Goal: Task Accomplishment & Management: Use online tool/utility

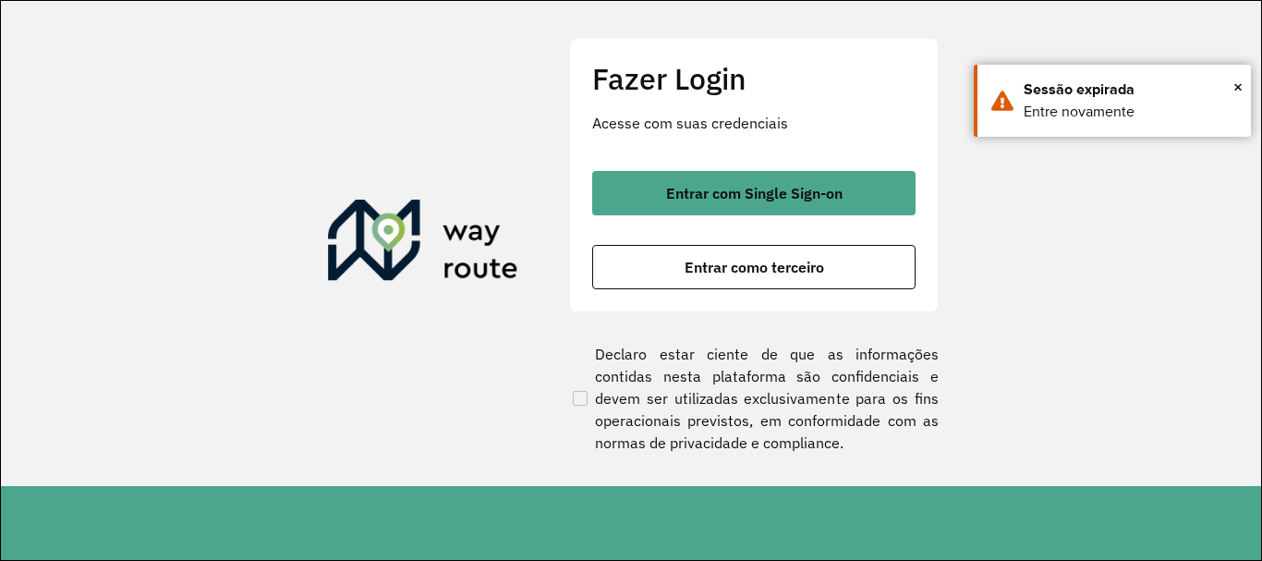
click at [792, 291] on div "Fazer Login Acesse com suas credenciais Entrar com Single Sign-on Entrar como t…" at bounding box center [753, 174] width 369 height 273
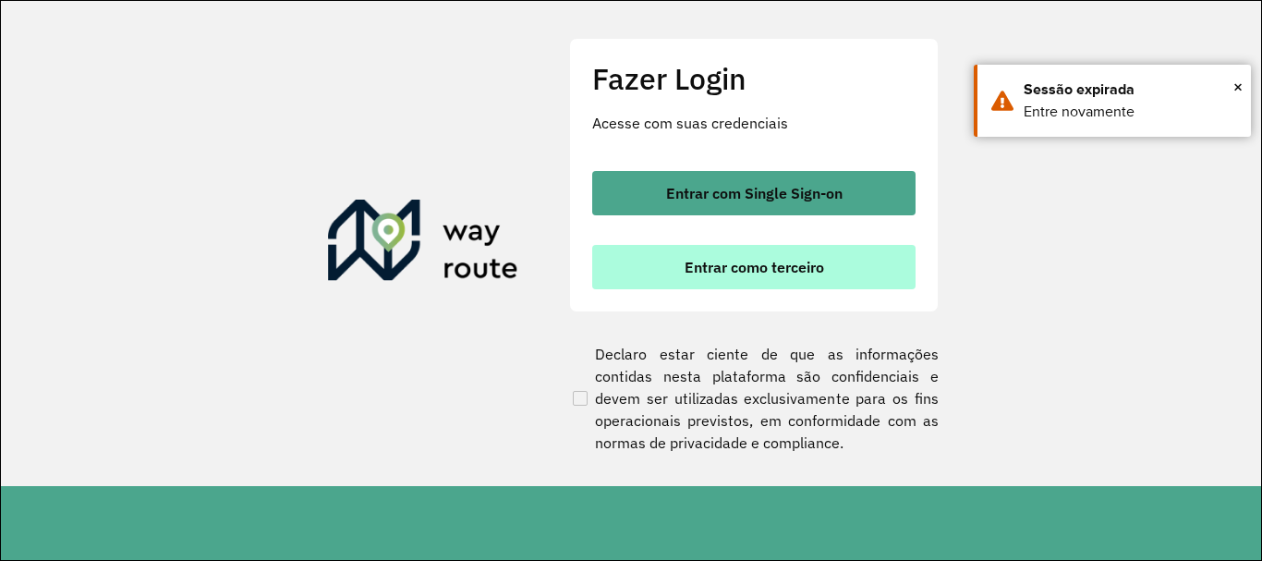
click at [791, 268] on span "Entrar como terceiro" at bounding box center [753, 267] width 139 height 15
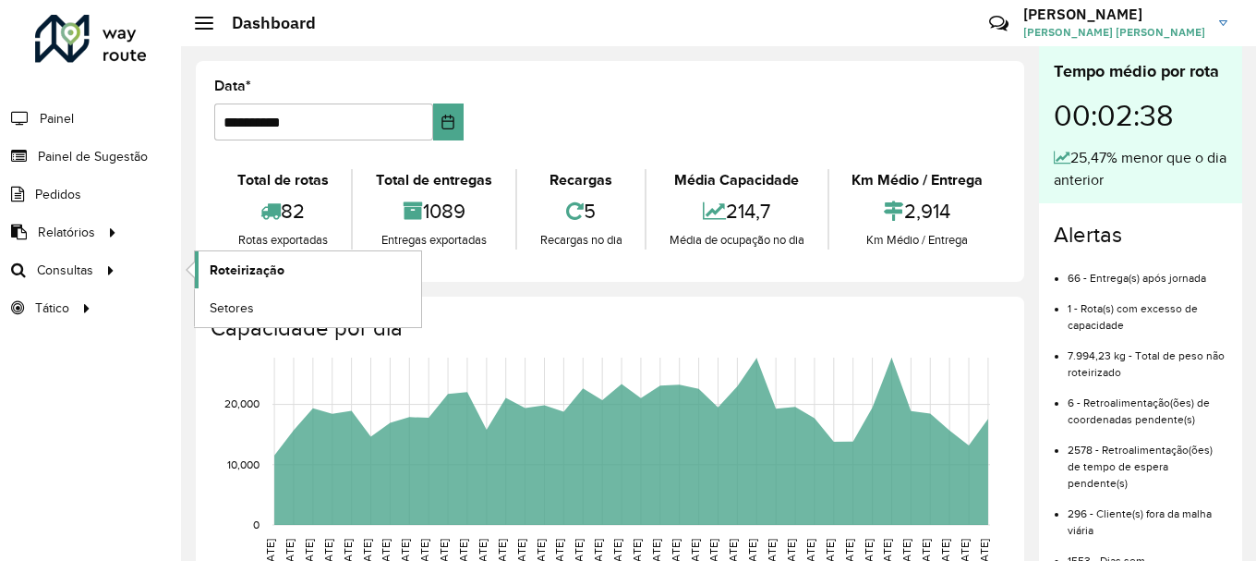
click at [255, 274] on span "Roteirização" at bounding box center [247, 269] width 75 height 19
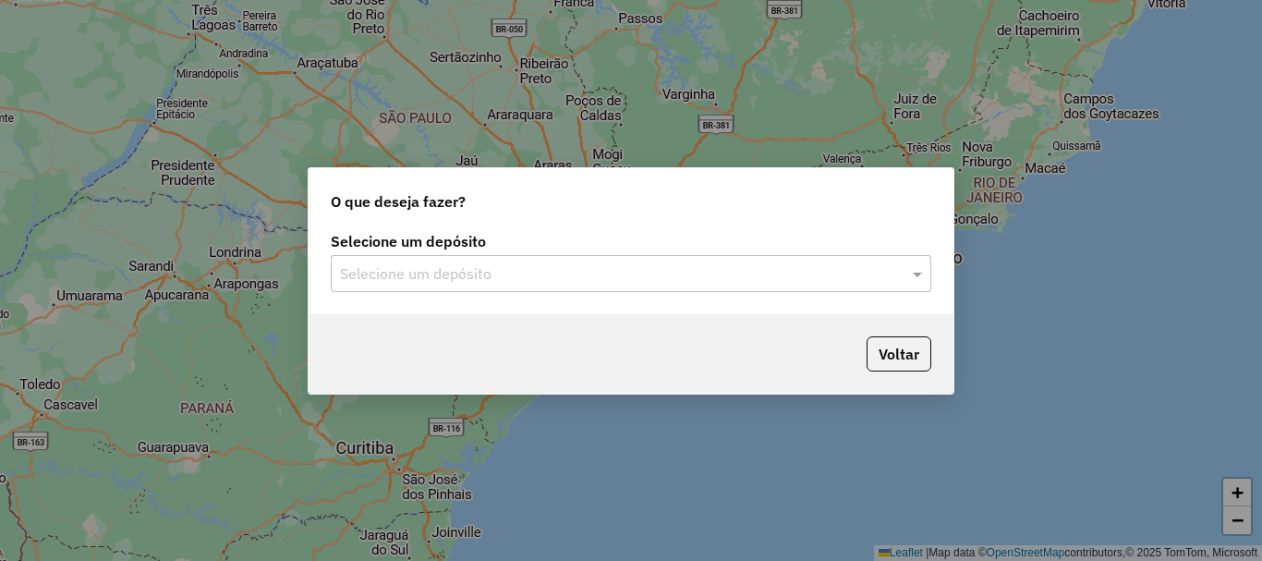
click at [415, 289] on div "Selecione um depósito" at bounding box center [631, 273] width 600 height 37
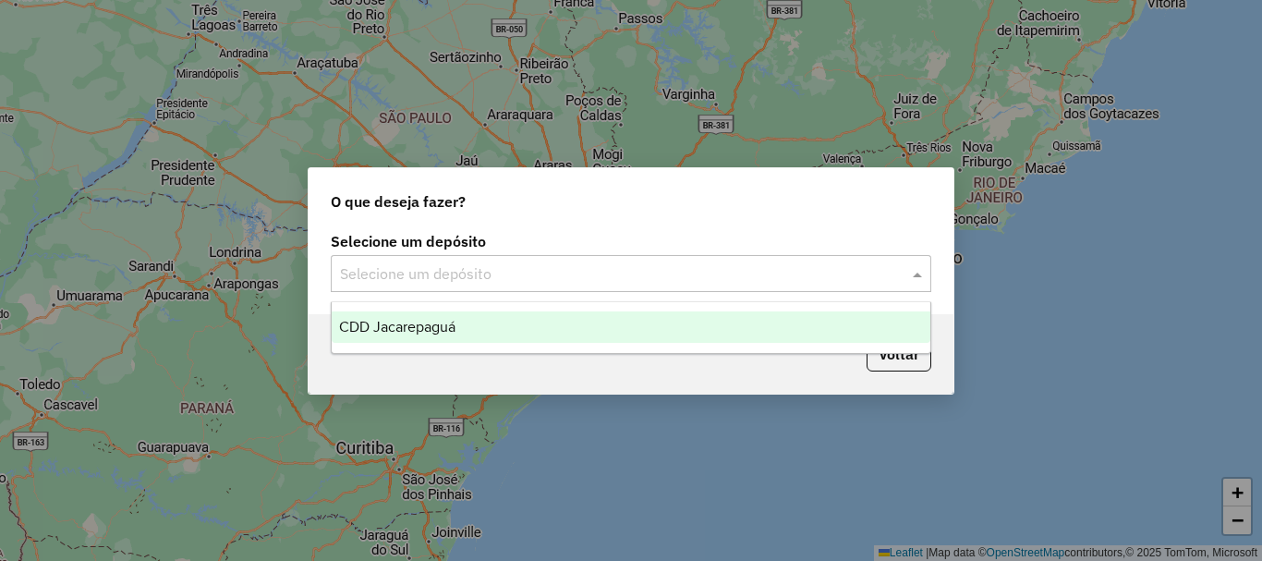
click at [405, 327] on span "CDD Jacarepaguá" at bounding box center [397, 327] width 116 height 16
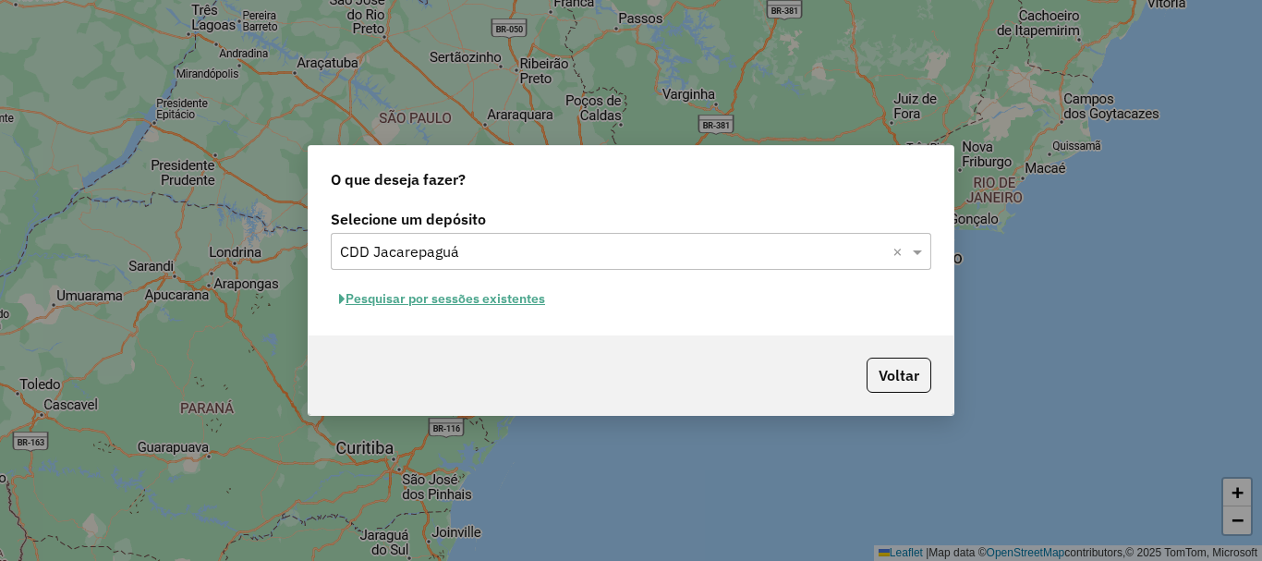
click at [500, 301] on button "Pesquisar por sessões existentes" at bounding box center [442, 298] width 223 height 29
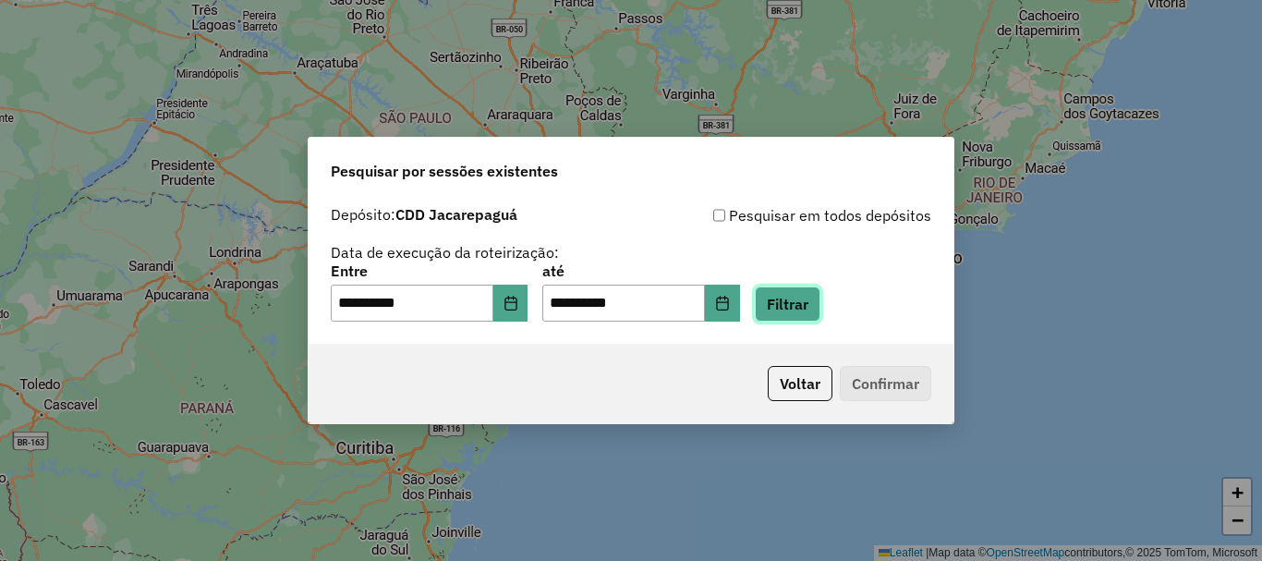
click at [800, 308] on button "Filtrar" at bounding box center [788, 303] width 66 height 35
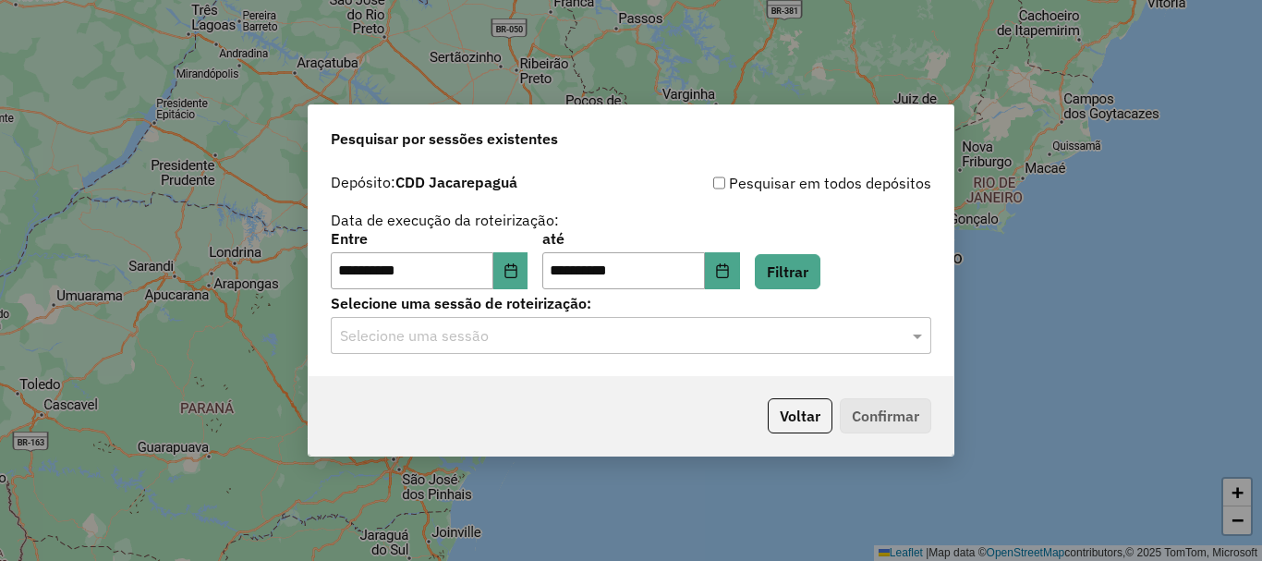
click at [704, 332] on input "text" at bounding box center [612, 336] width 545 height 22
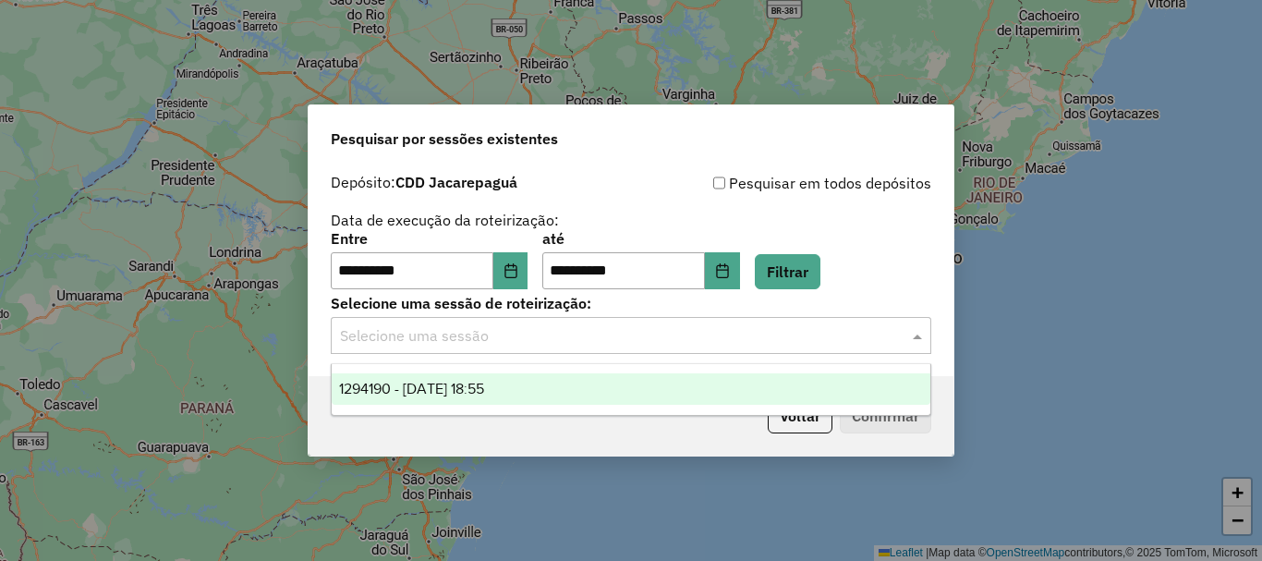
click at [484, 389] on span "1294190 - 14/10/2025 18:55" at bounding box center [411, 388] width 145 height 16
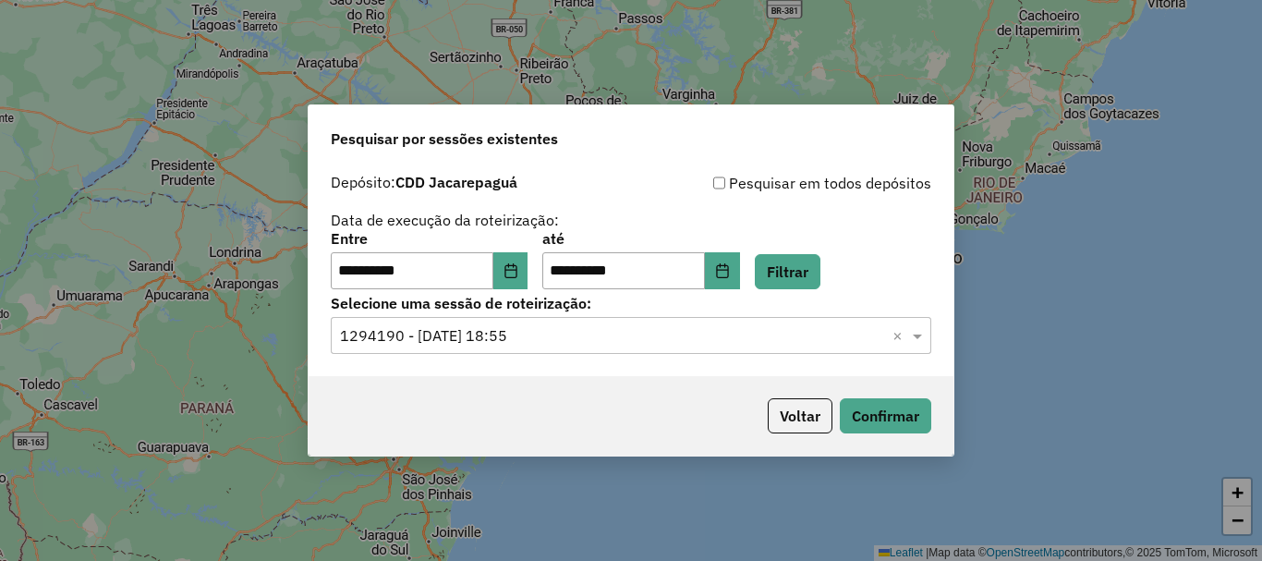
click at [885, 434] on div "Voltar Confirmar" at bounding box center [630, 415] width 645 height 79
click at [889, 412] on button "Confirmar" at bounding box center [884, 415] width 91 height 35
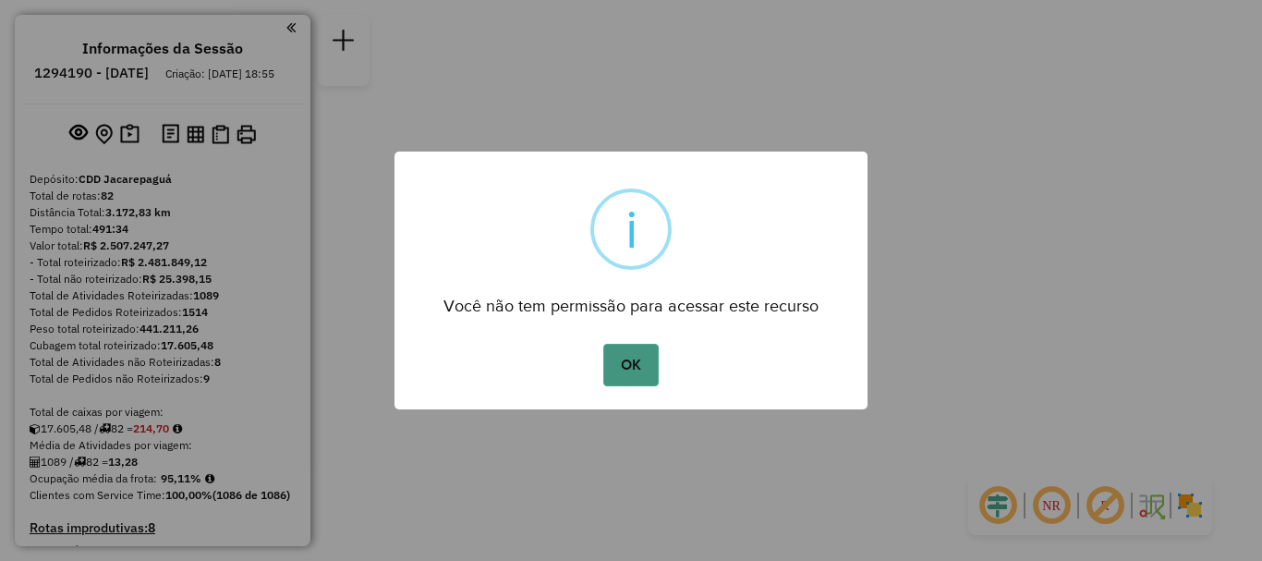
click at [640, 363] on button "OK" at bounding box center [630, 365] width 54 height 42
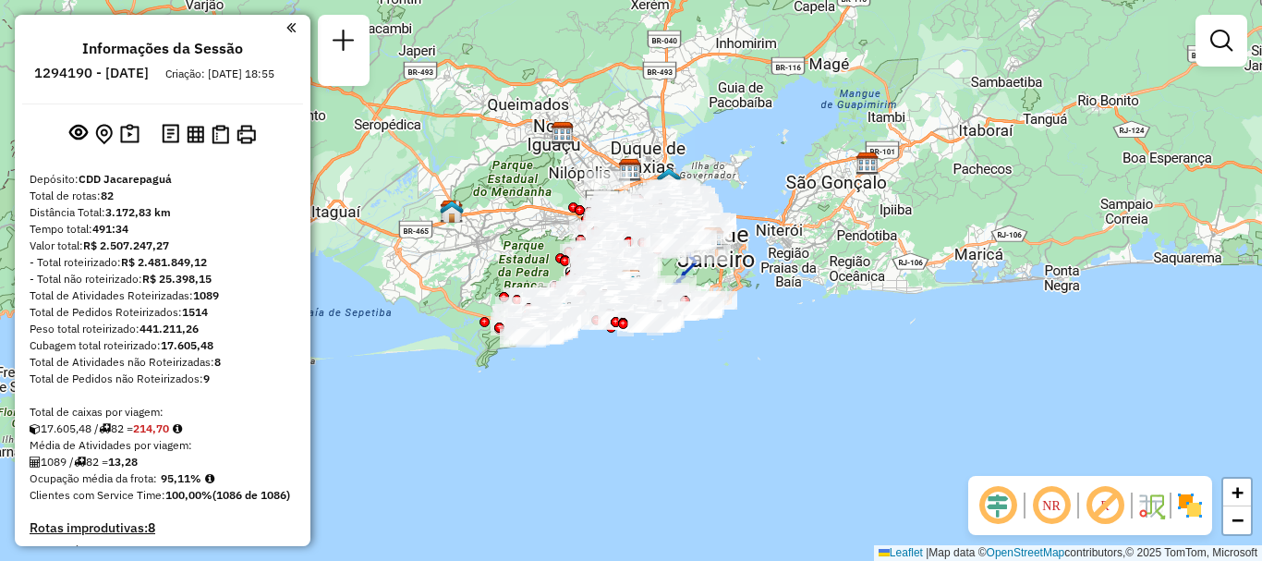
scroll to position [6649, 0]
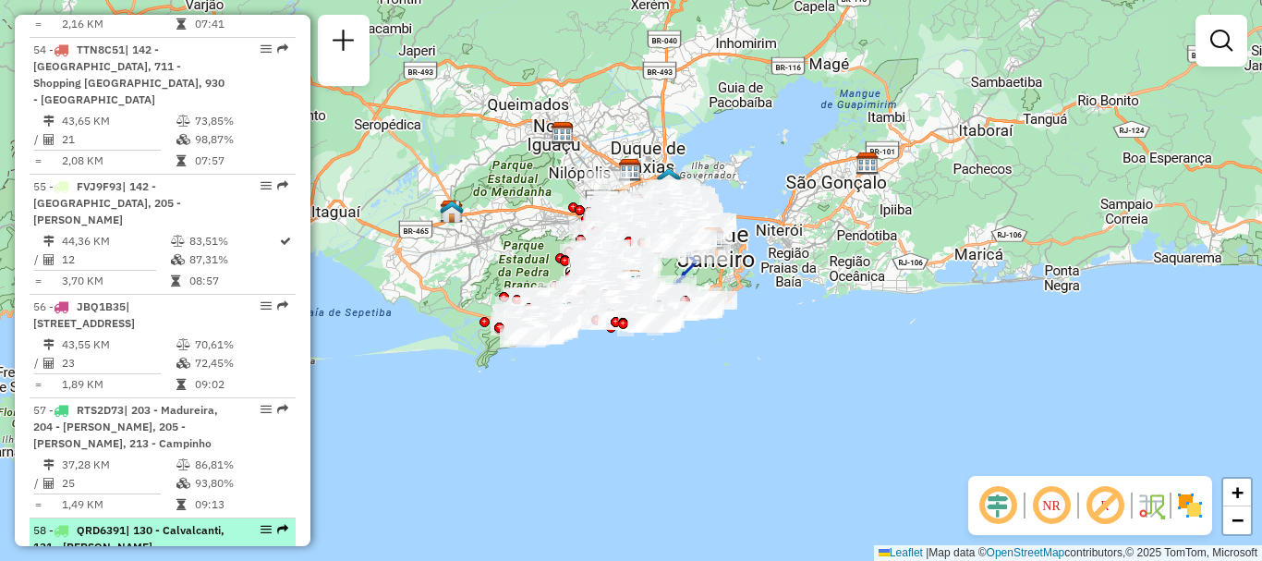
select select "**********"
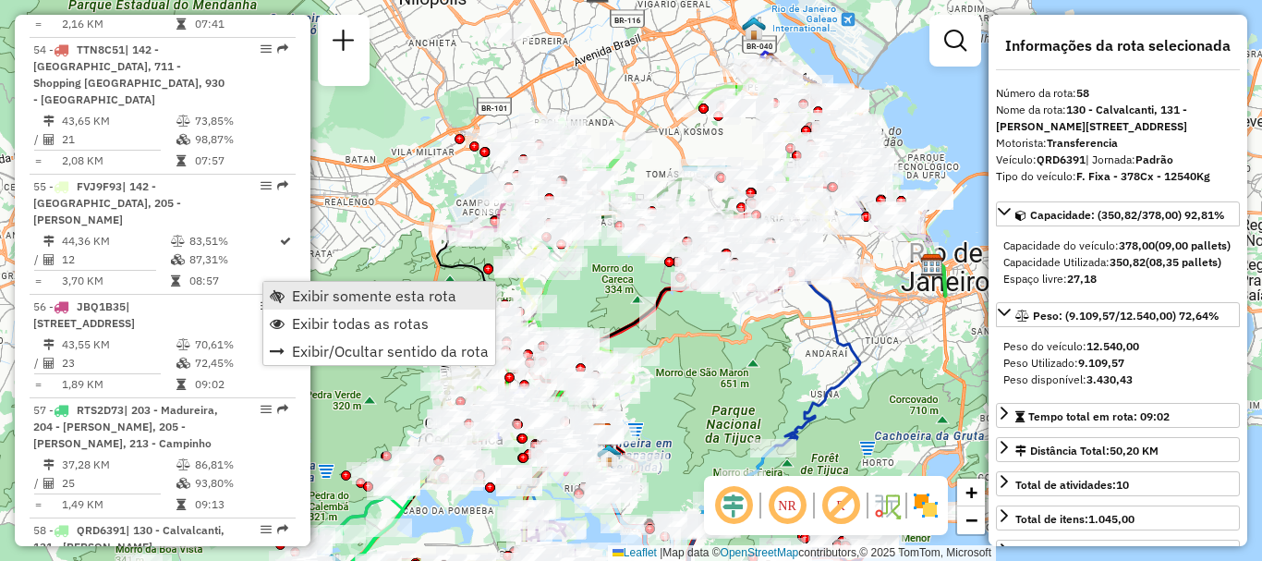
click at [307, 290] on span "Exibir somente esta rota" at bounding box center [374, 295] width 164 height 15
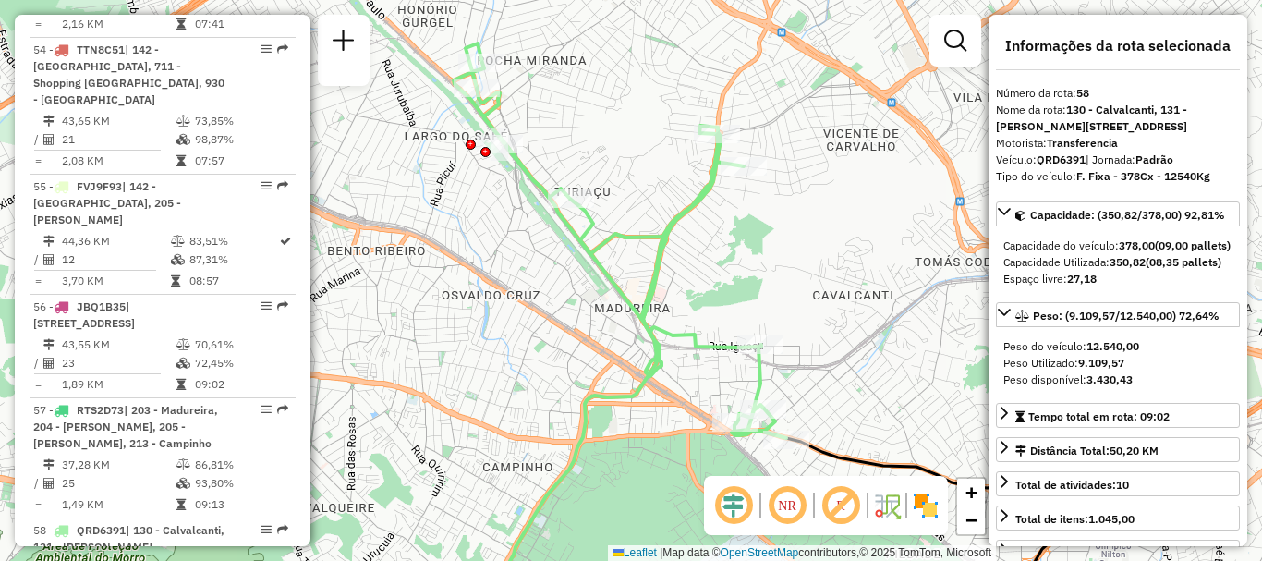
scroll to position [7579, 0]
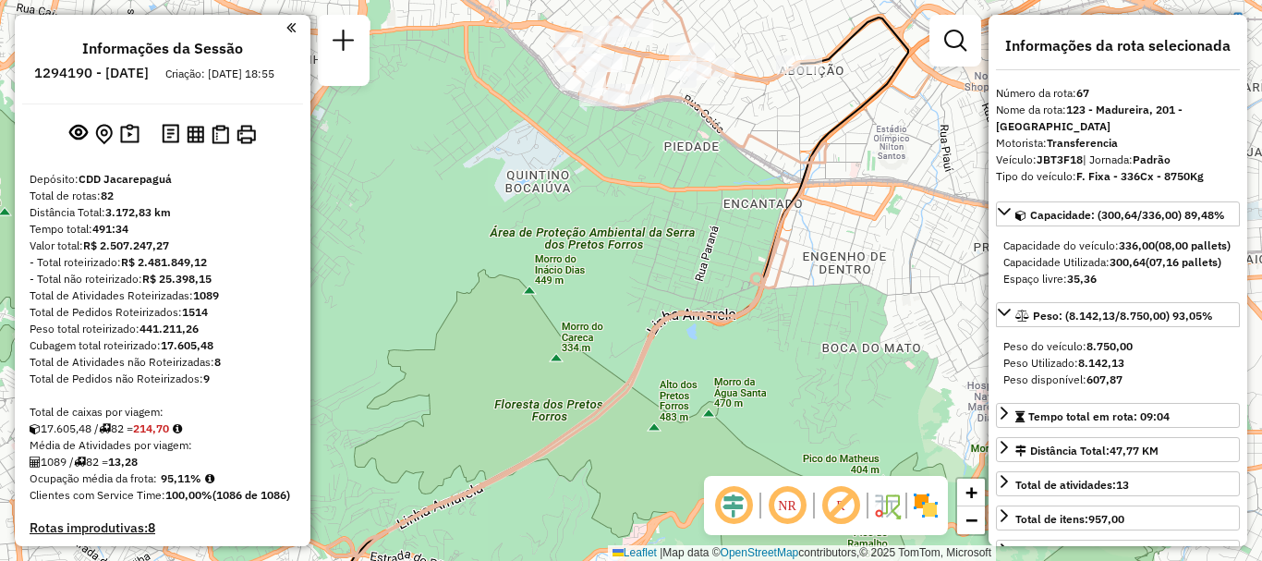
scroll to position [6202, 0]
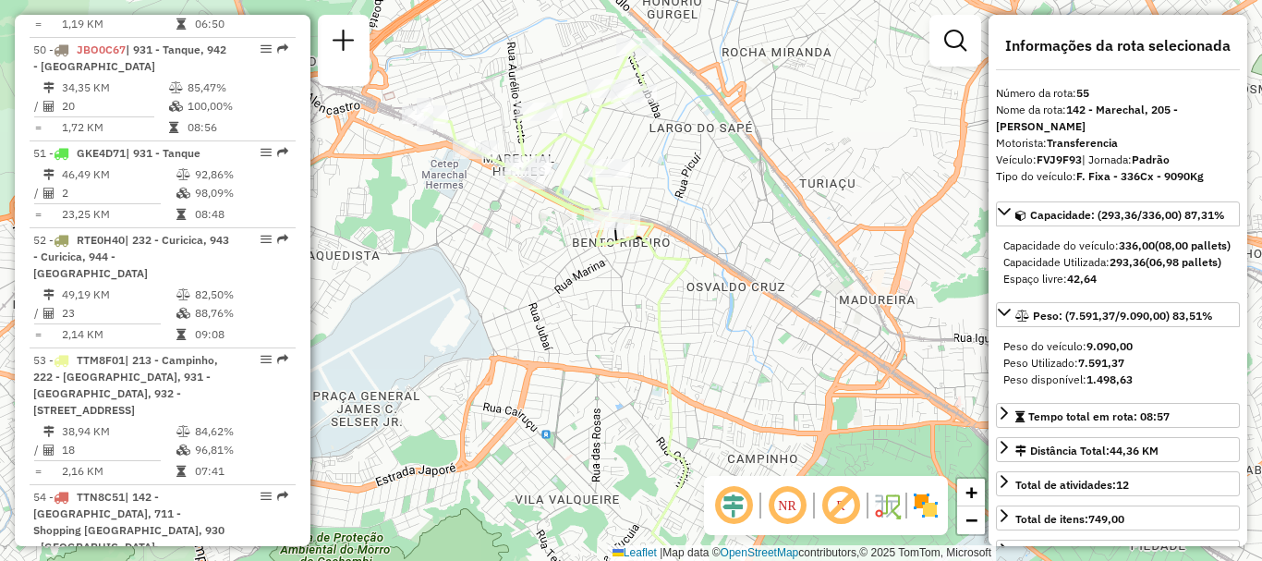
scroll to position [6529, 0]
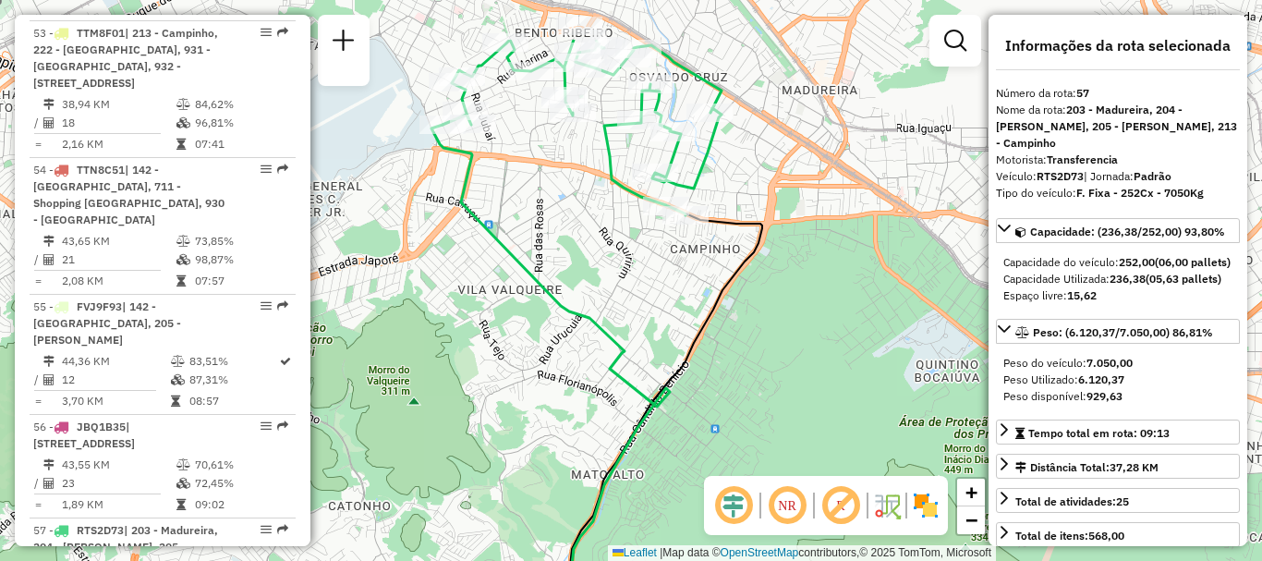
drag, startPoint x: 603, startPoint y: 47, endPoint x: 581, endPoint y: 147, distance: 102.2
click at [581, 147] on div "Janela de atendimento Grade de atendimento Capacidade Transportadoras Veículos …" at bounding box center [631, 280] width 1262 height 561
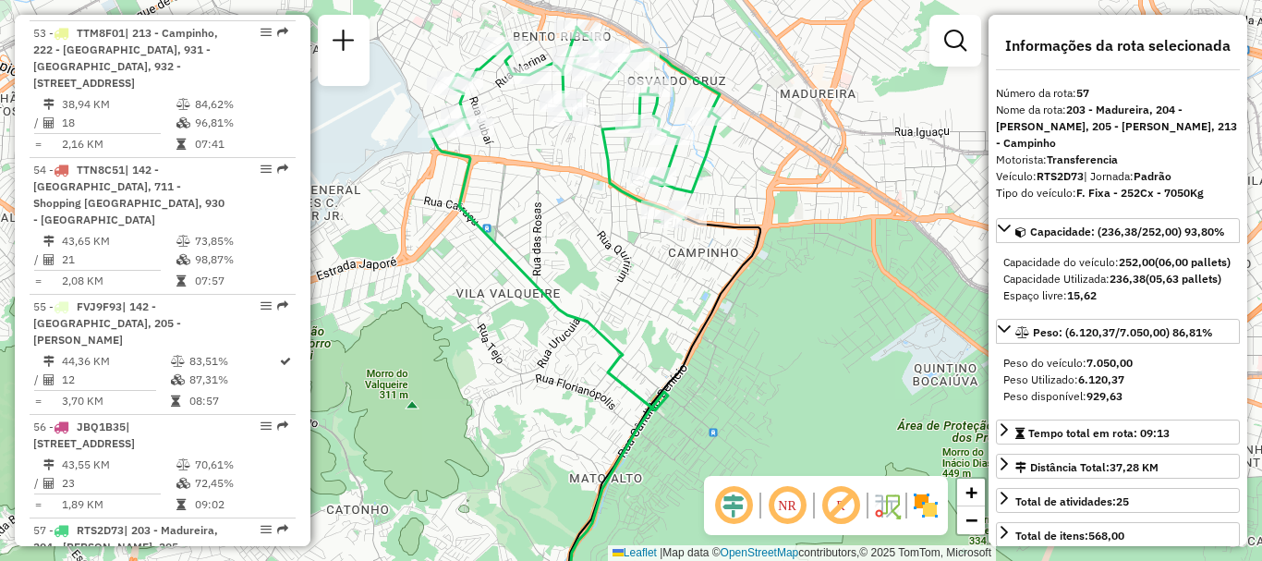
scroll to position [7459, 0]
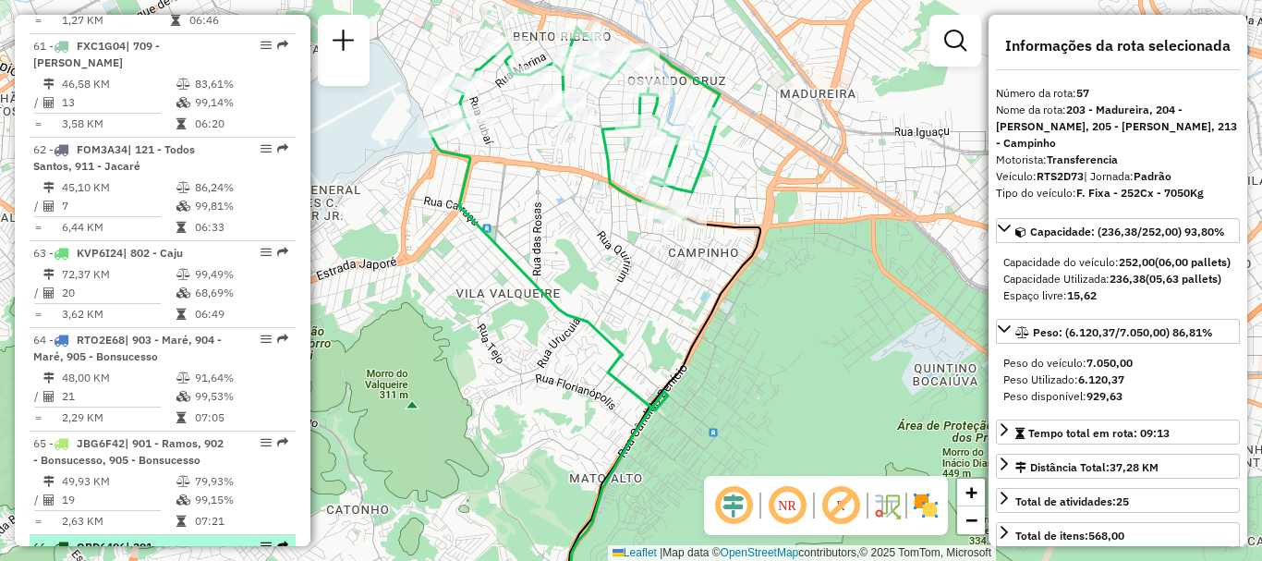
click at [176, 539] on span "| 201 - [GEOGRAPHIC_DATA], 203 - [GEOGRAPHIC_DATA], 213 - Campinho" at bounding box center [107, 571] width 148 height 64
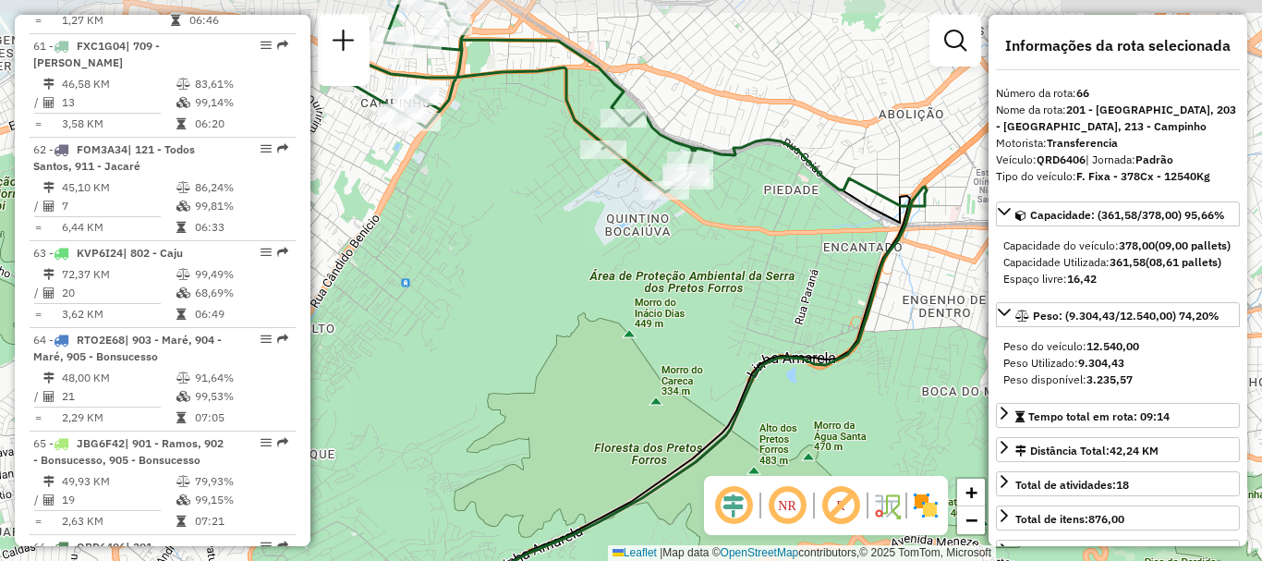
click at [605, 166] on div "Rota 66 - Placa QRD6406 55044847 - MERCEARIA SOUTO Janela de atendimento Grade …" at bounding box center [631, 280] width 1262 height 561
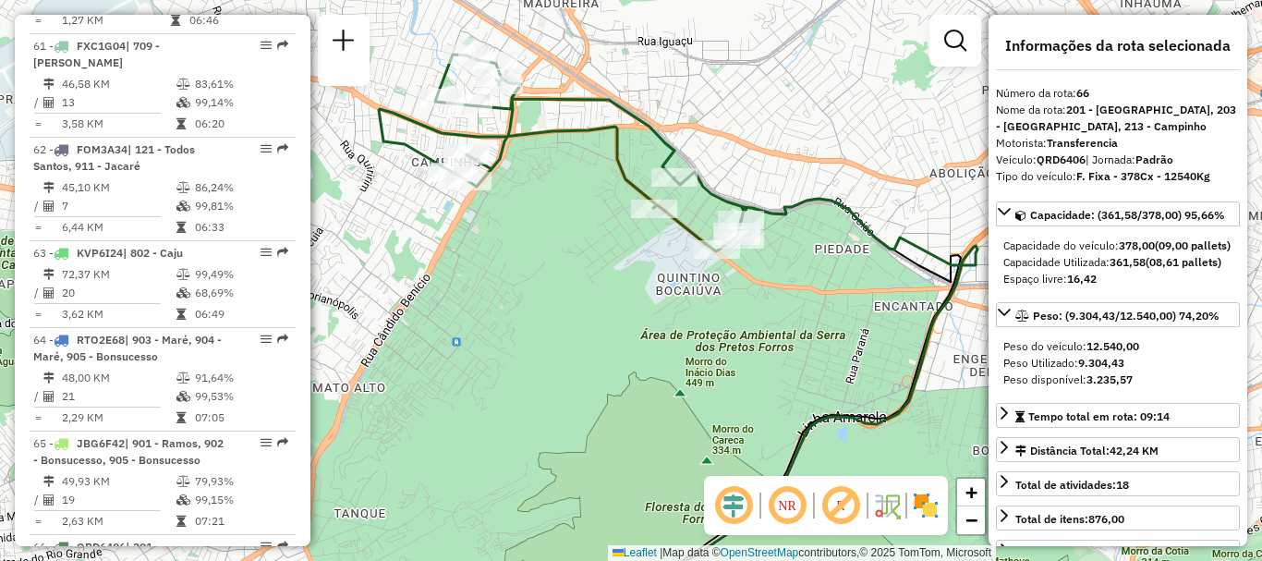
drag, startPoint x: 477, startPoint y: 154, endPoint x: 525, endPoint y: 212, distance: 76.0
click at [525, 212] on div "Janela de atendimento Grade de atendimento Capacidade Transportadoras Veículos …" at bounding box center [631, 280] width 1262 height 561
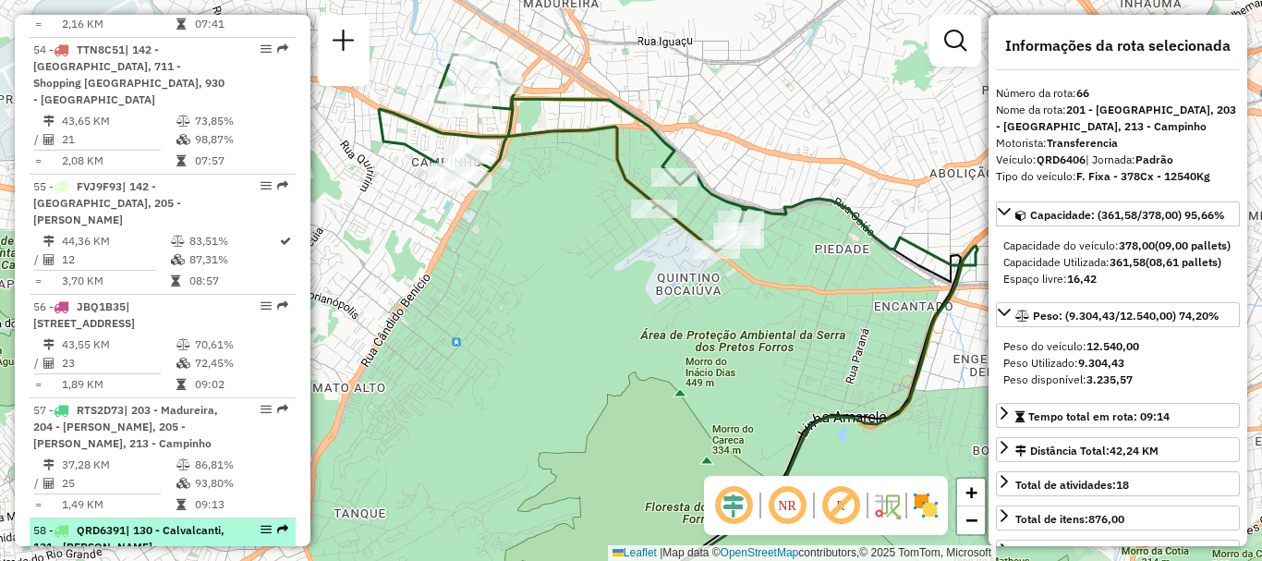
click at [219, 522] on div "58 - QRD6391 | 130 - Calvalcanti, 131 - [PERSON_NAME][STREET_ADDRESS]" at bounding box center [131, 547] width 196 height 50
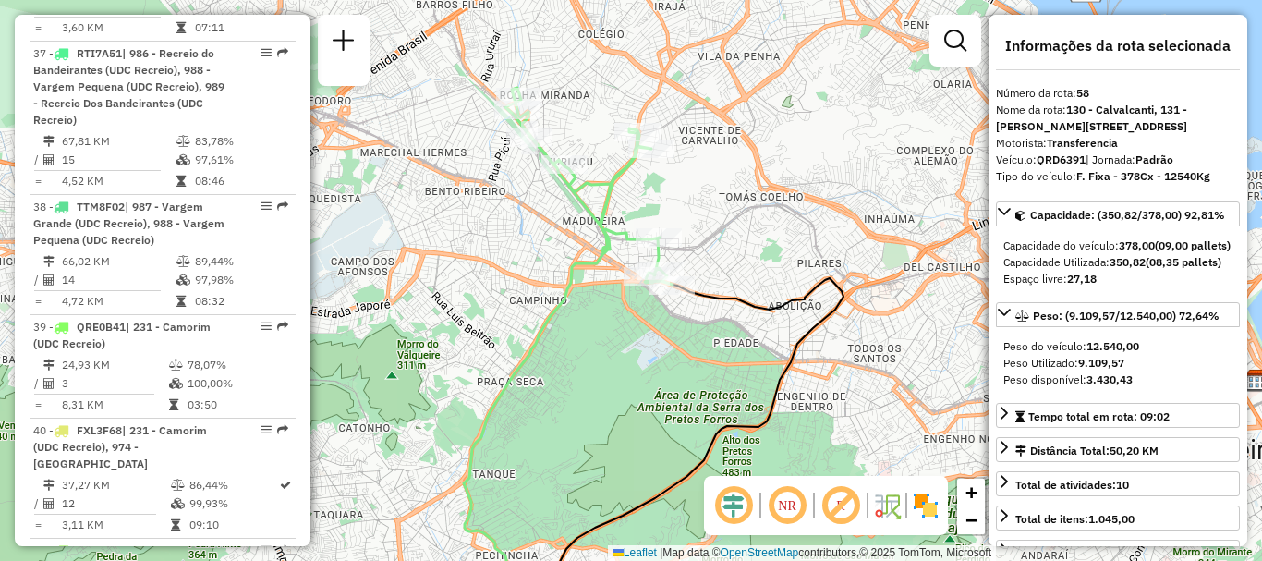
scroll to position [7579, 0]
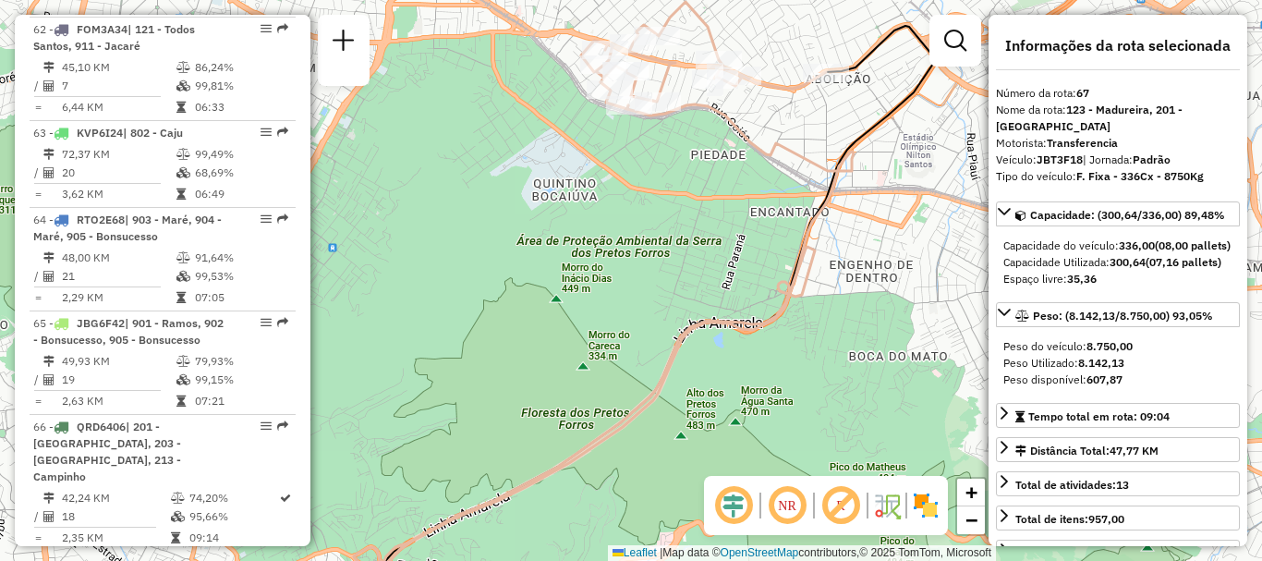
scroll to position [2779, 0]
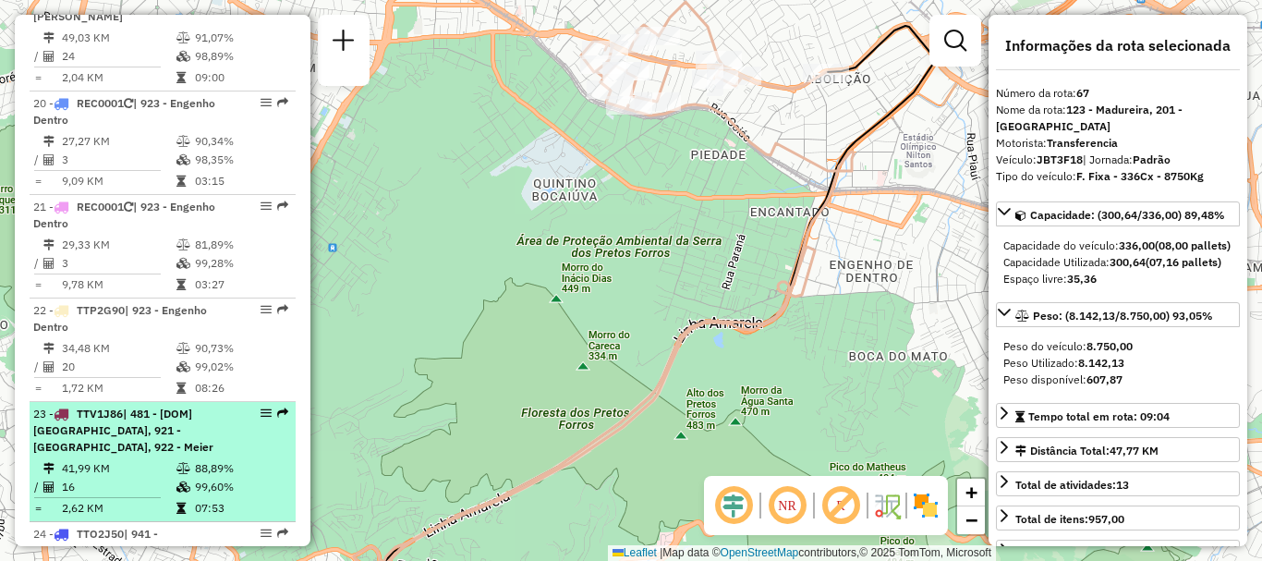
click at [241, 407] on div at bounding box center [260, 412] width 55 height 11
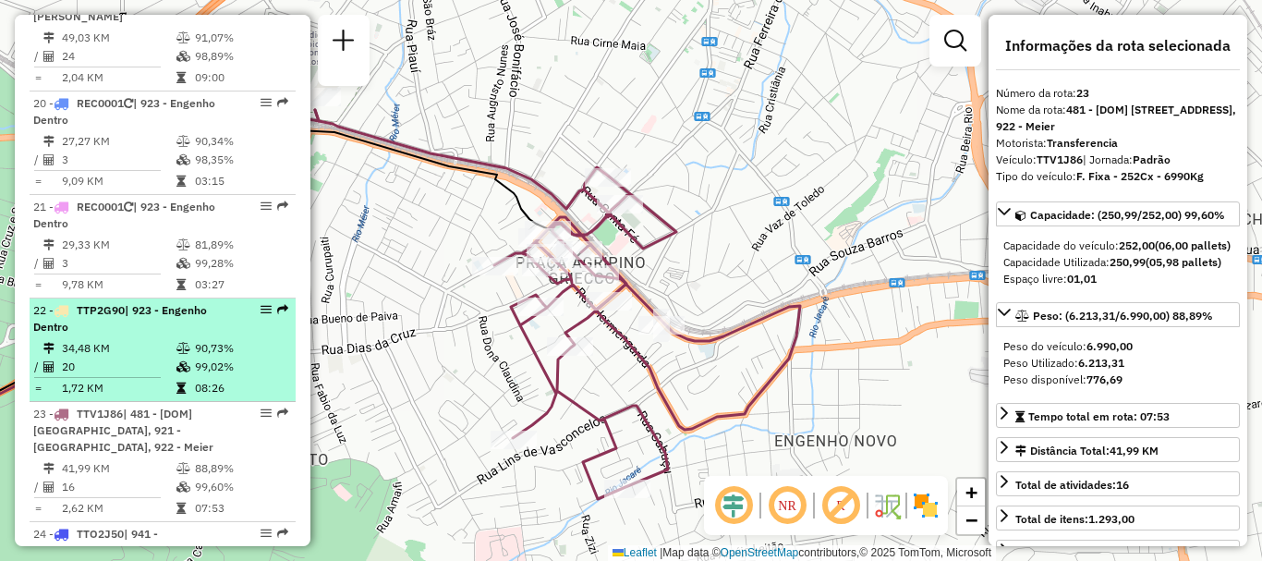
click at [241, 339] on td "90,73%" at bounding box center [240, 348] width 93 height 18
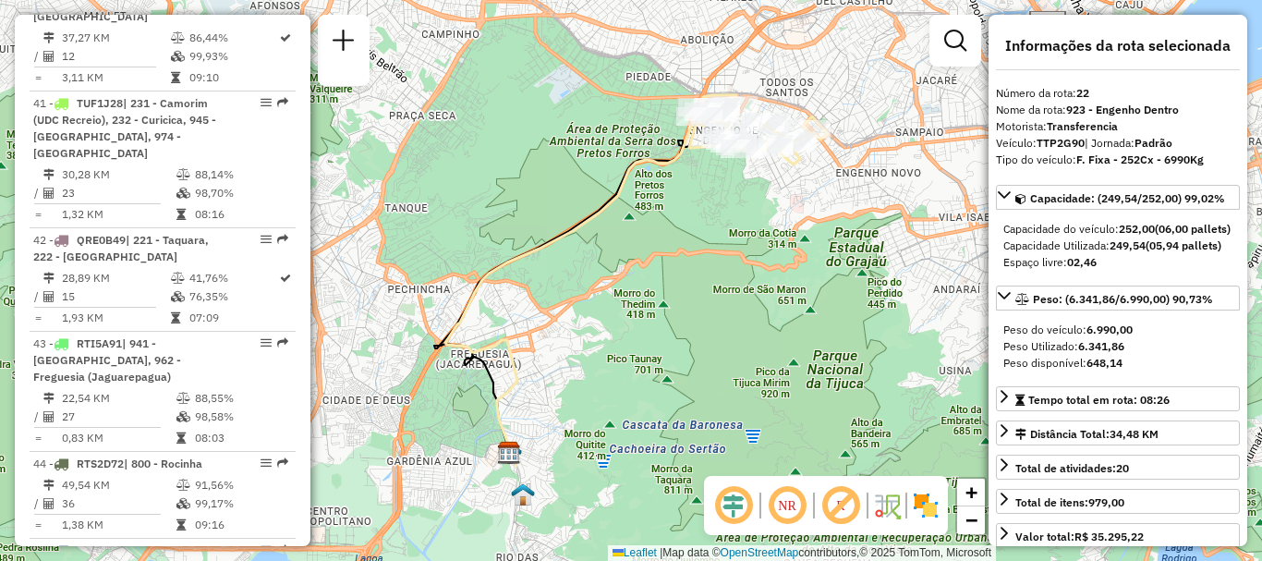
scroll to position [6529, 0]
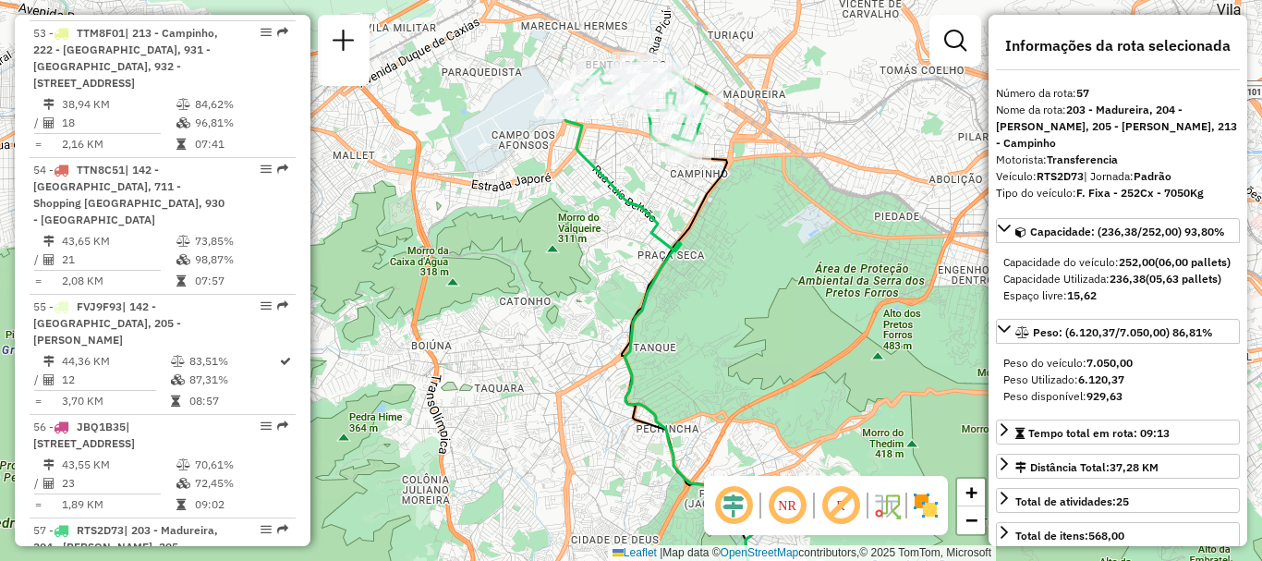
drag, startPoint x: 634, startPoint y: 115, endPoint x: 664, endPoint y: 164, distance: 58.4
click at [664, 164] on div "Janela de atendimento Grade de atendimento Capacidade Transportadoras Veículos …" at bounding box center [631, 280] width 1262 height 561
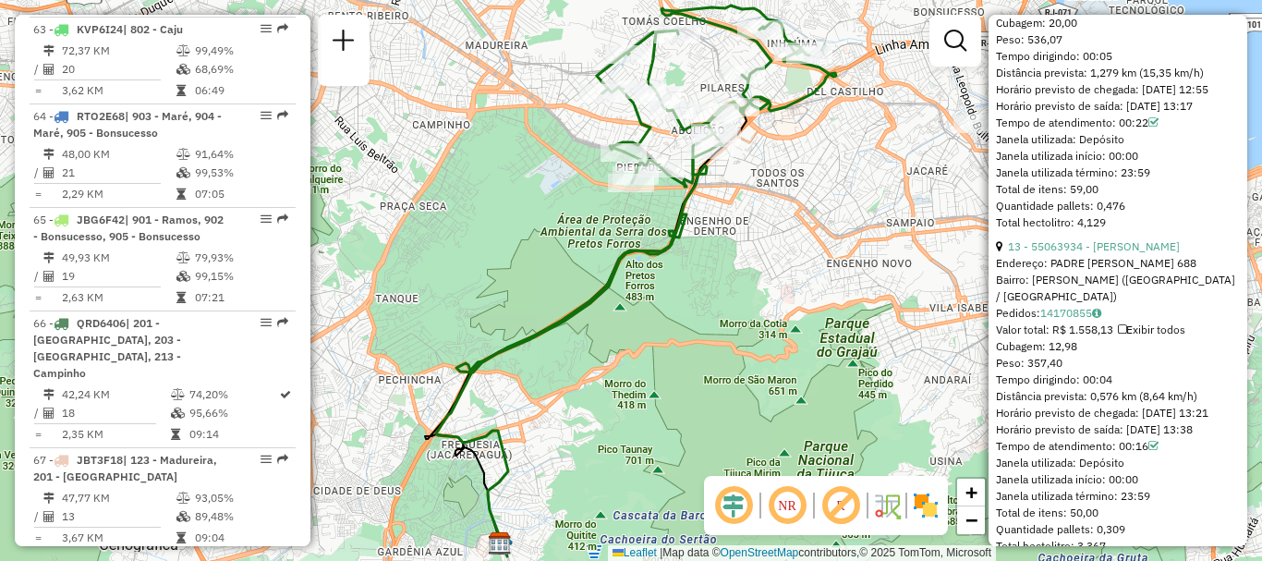
scroll to position [6649, 0]
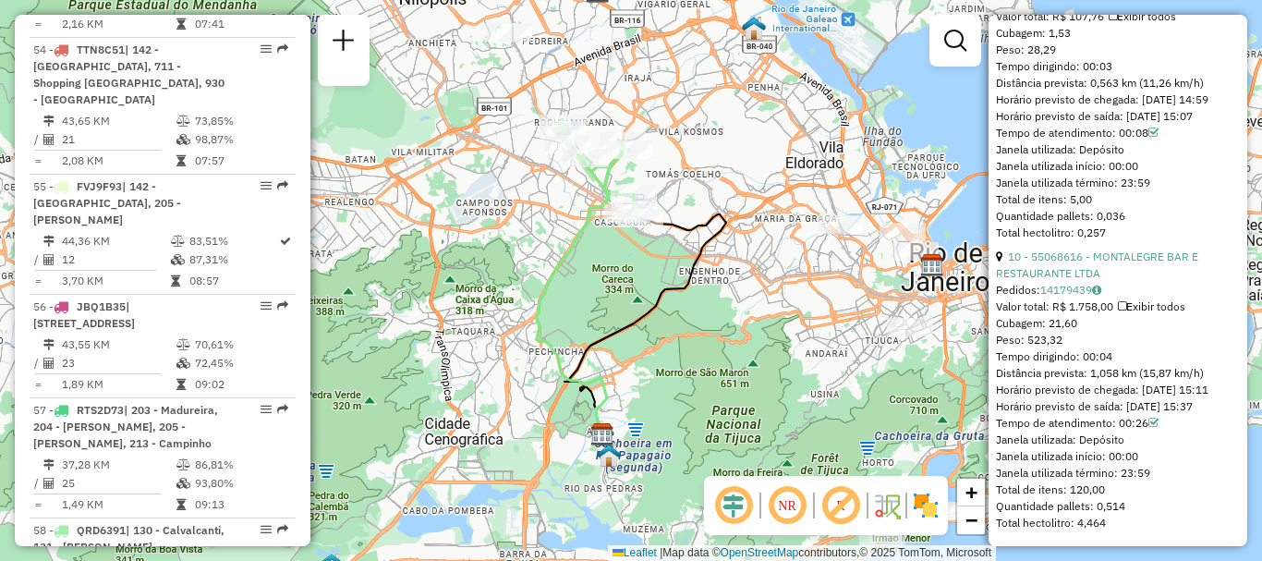
scroll to position [7459, 0]
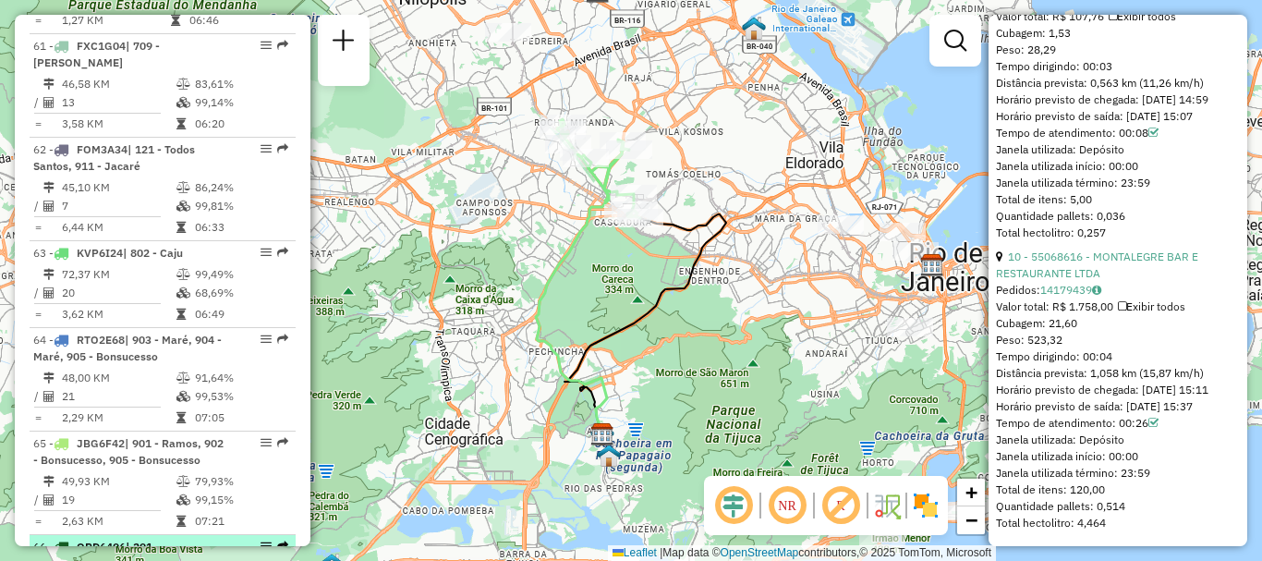
click at [163, 538] on div "66 - QRD6406 | 201 - Cascadura, 203 - [GEOGRAPHIC_DATA], 213 - Campinho" at bounding box center [131, 571] width 196 height 66
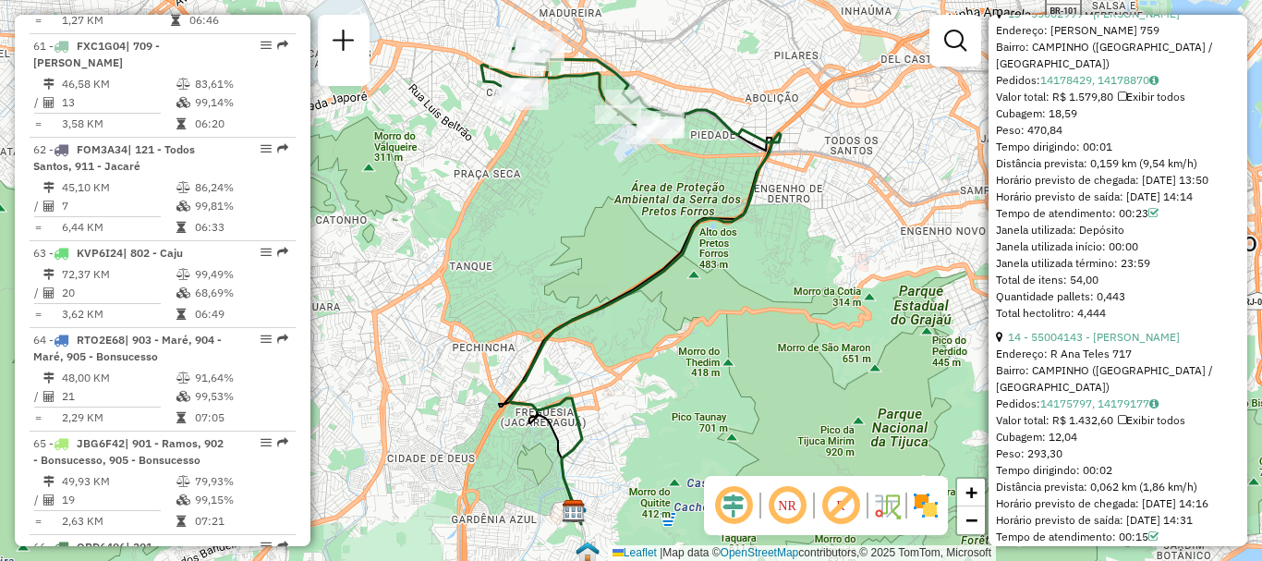
scroll to position [3760, 0]
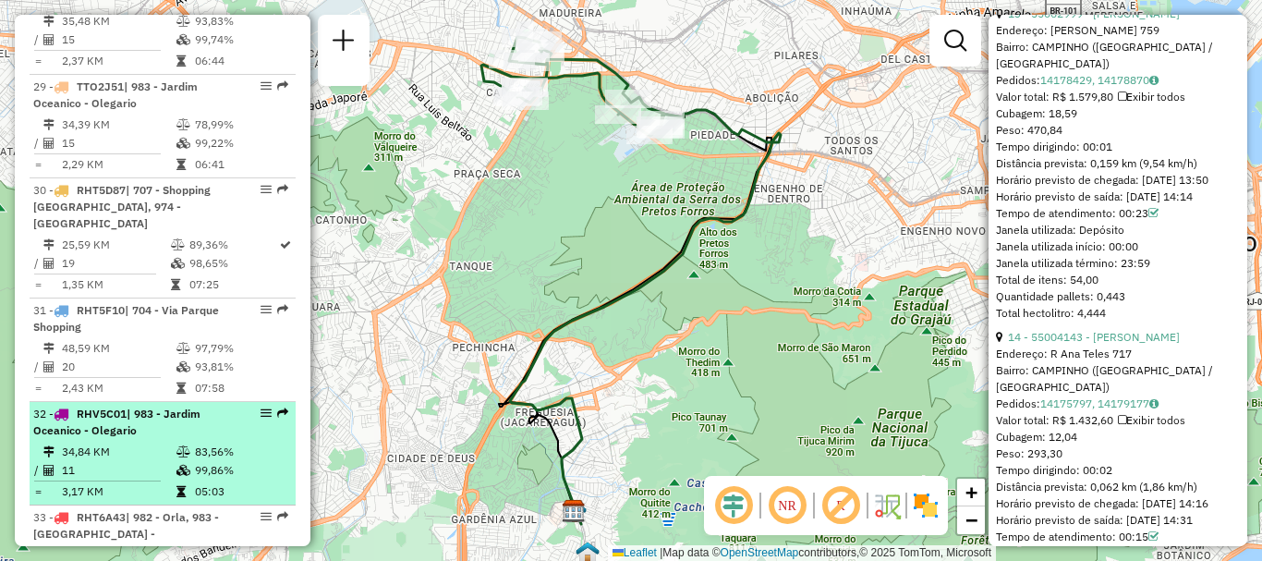
click at [233, 407] on div at bounding box center [260, 412] width 55 height 11
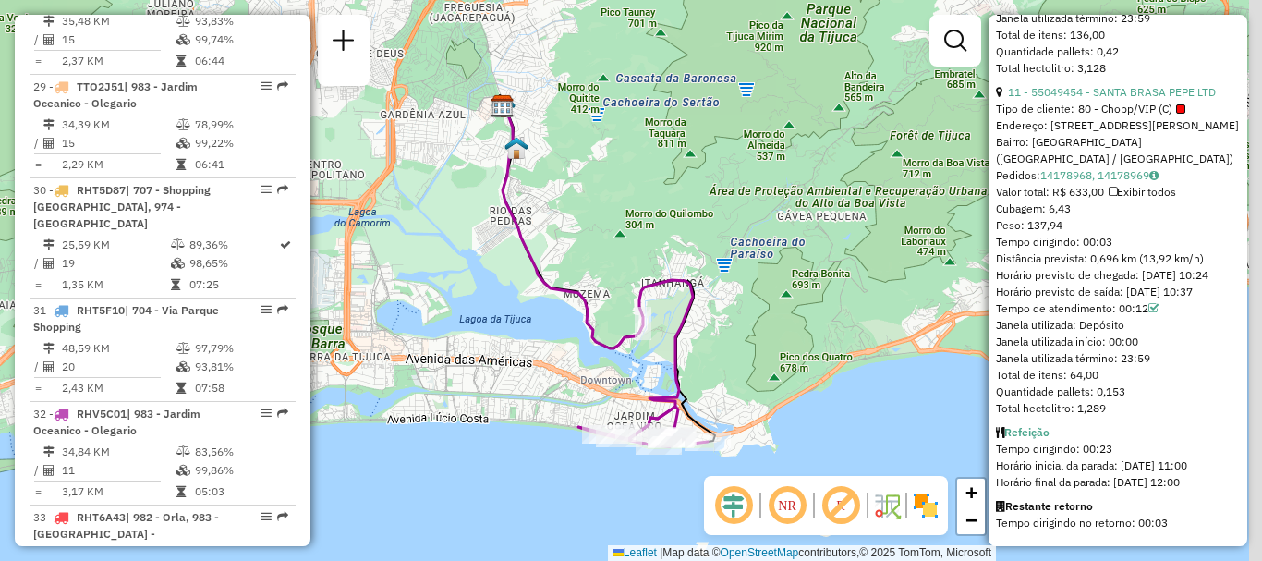
drag, startPoint x: 707, startPoint y: 391, endPoint x: 692, endPoint y: 347, distance: 45.9
click at [693, 349] on div "Janela de atendimento Grade de atendimento Capacidade Transportadoras Veículos …" at bounding box center [631, 280] width 1262 height 561
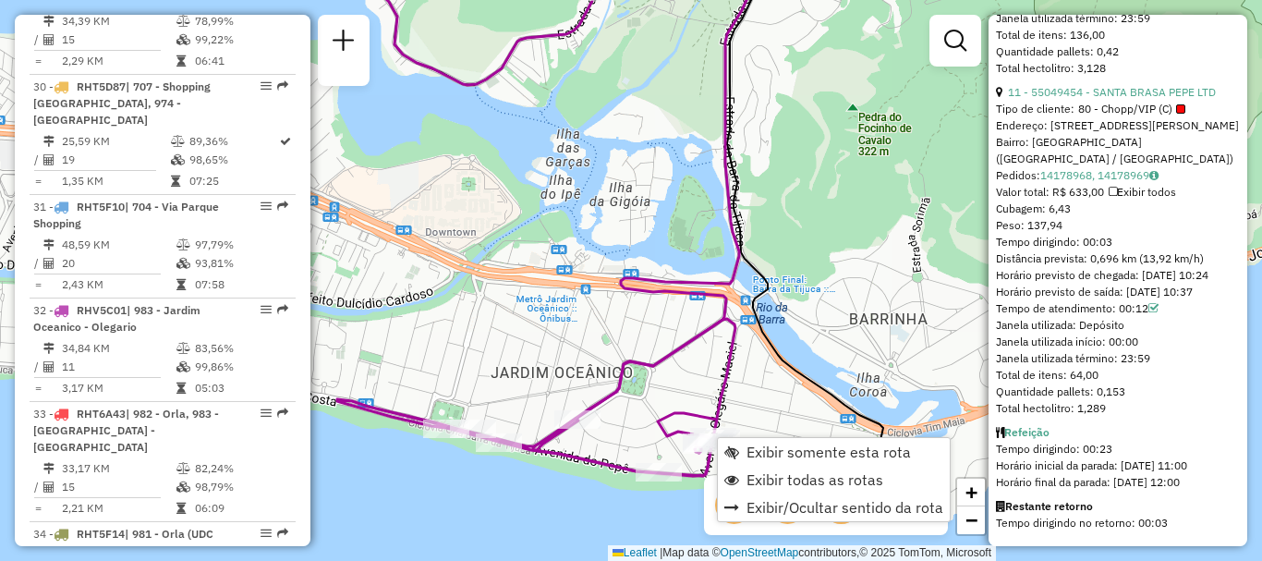
scroll to position [4014, 0]
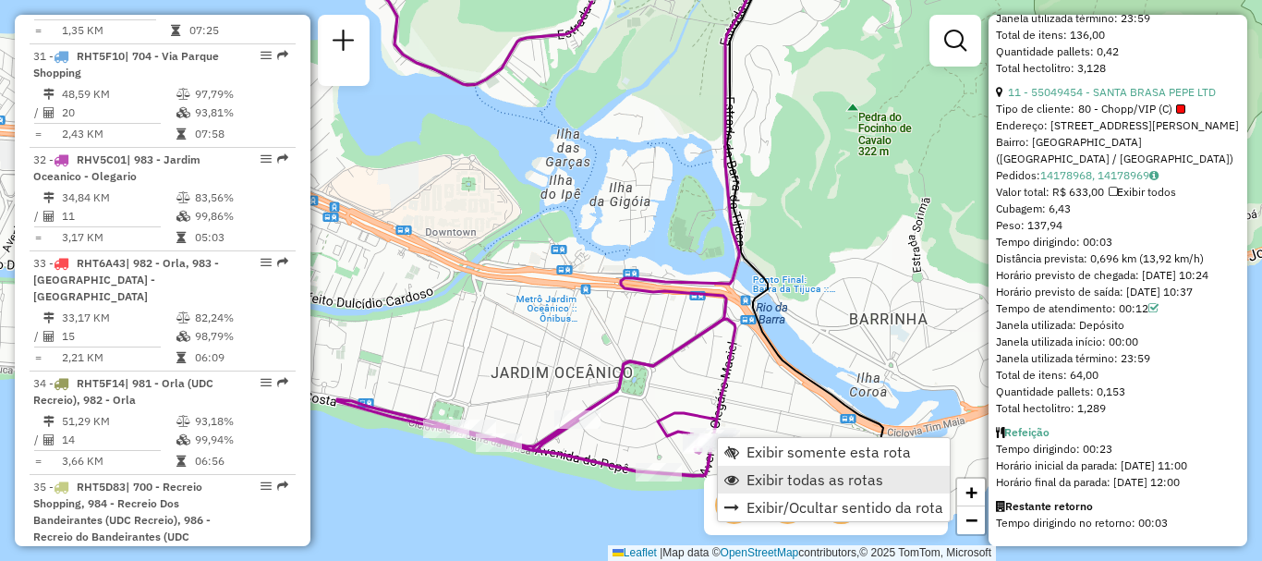
click at [754, 481] on span "Exibir todas as rotas" at bounding box center [814, 479] width 137 height 15
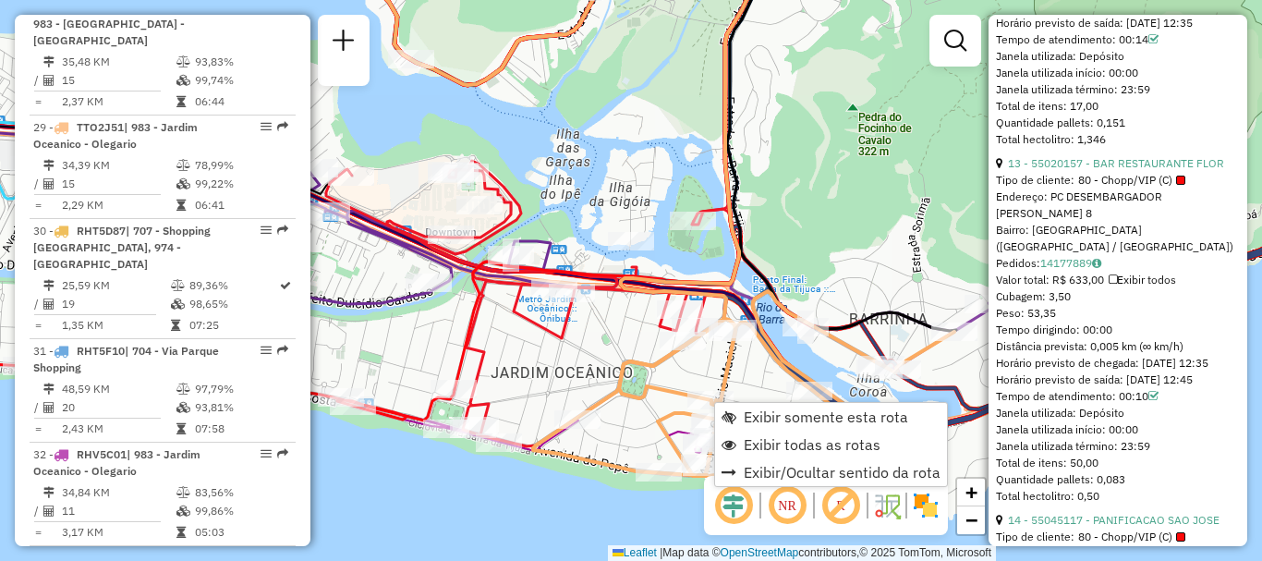
scroll to position [3687, 0]
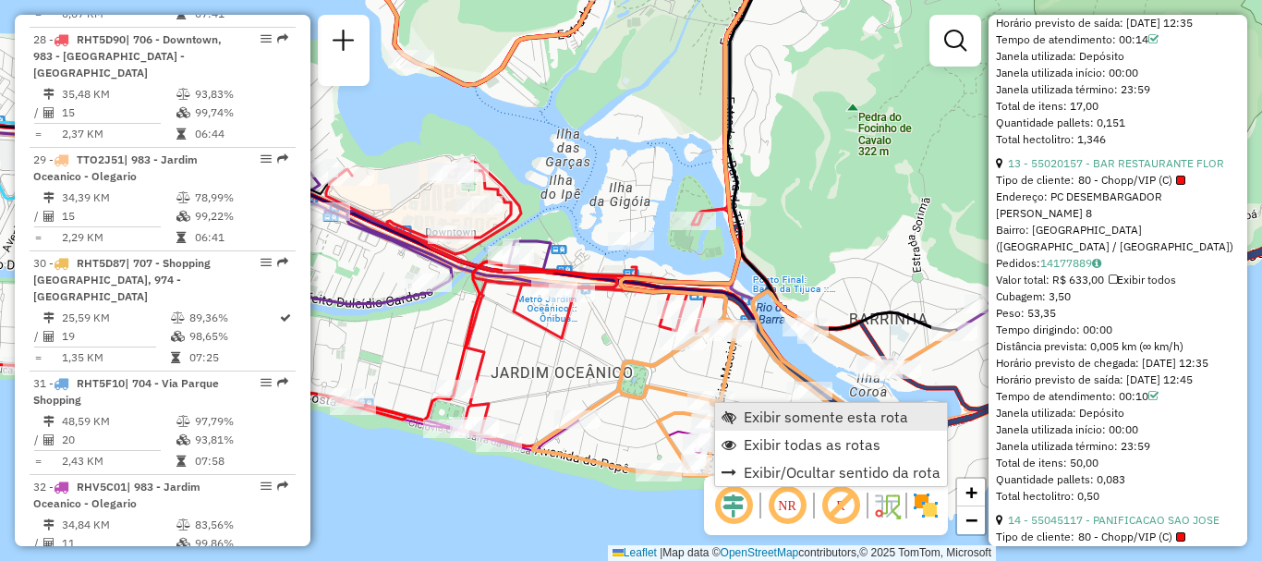
click at [770, 412] on span "Exibir somente esta rota" at bounding box center [825, 416] width 164 height 15
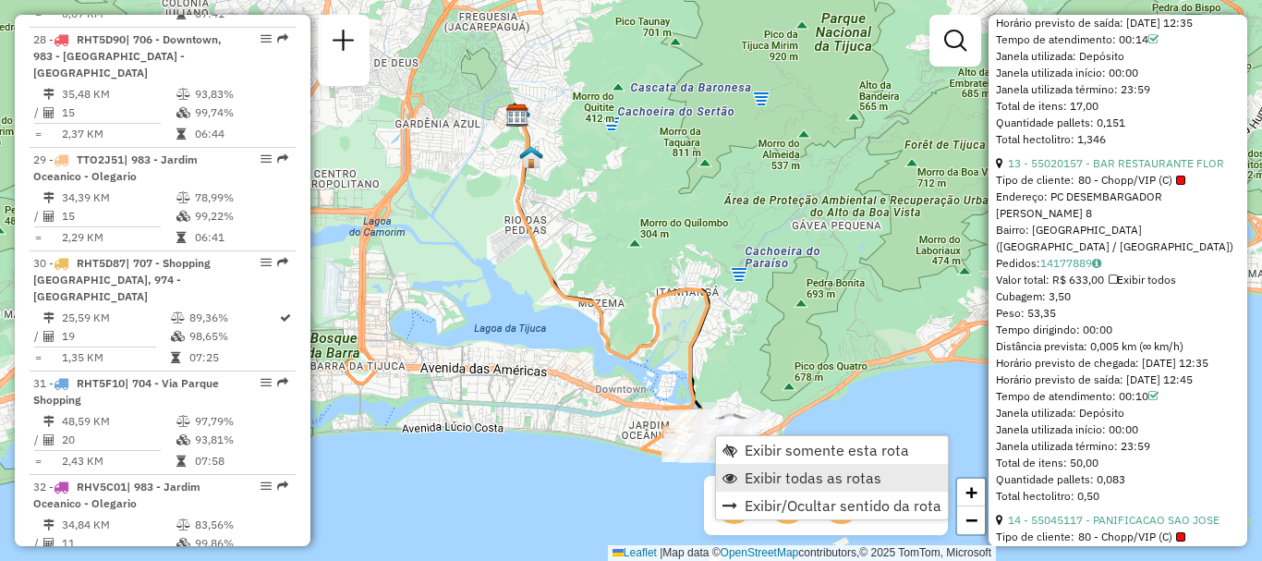
click at [761, 471] on span "Exibir todas as rotas" at bounding box center [812, 477] width 137 height 15
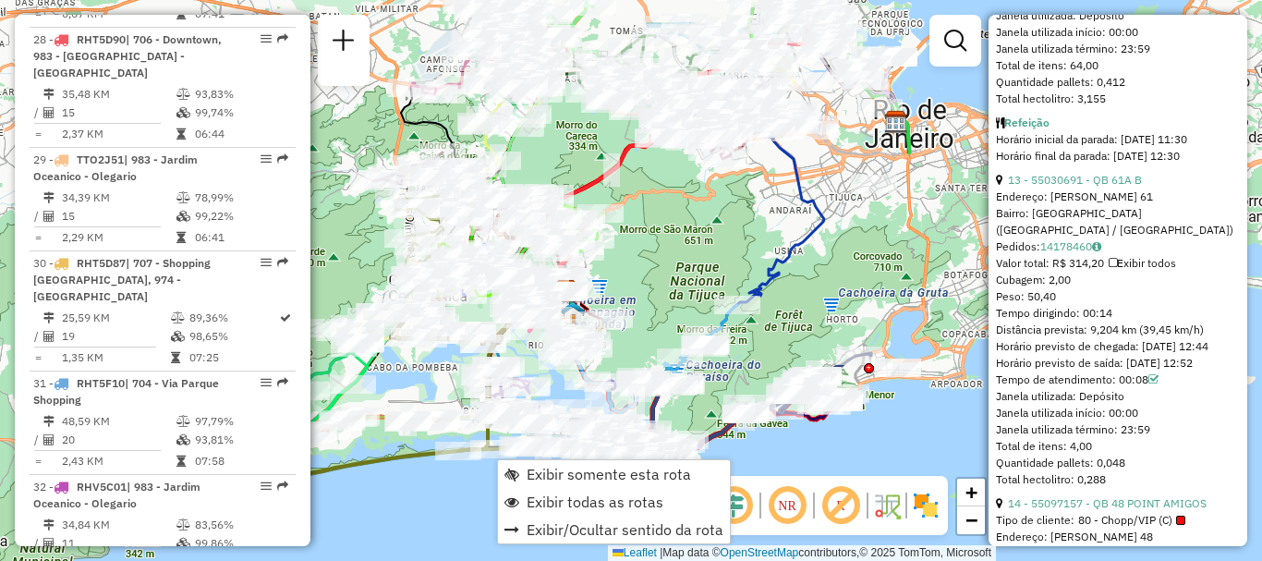
scroll to position [4221, 0]
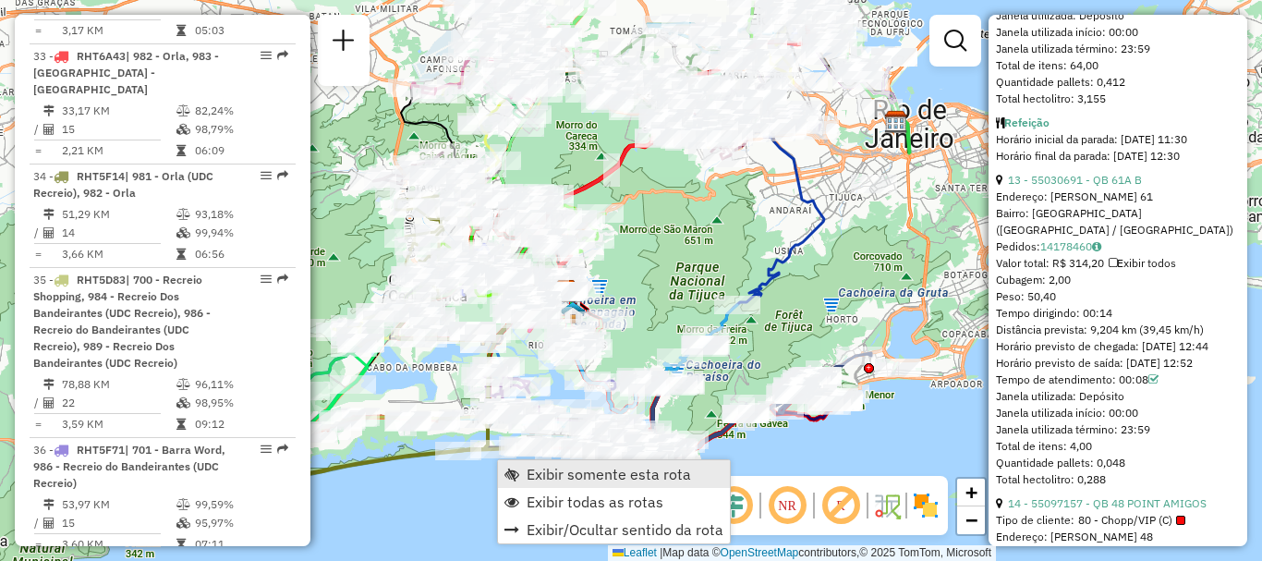
click at [549, 475] on span "Exibir somente esta rota" at bounding box center [608, 473] width 164 height 15
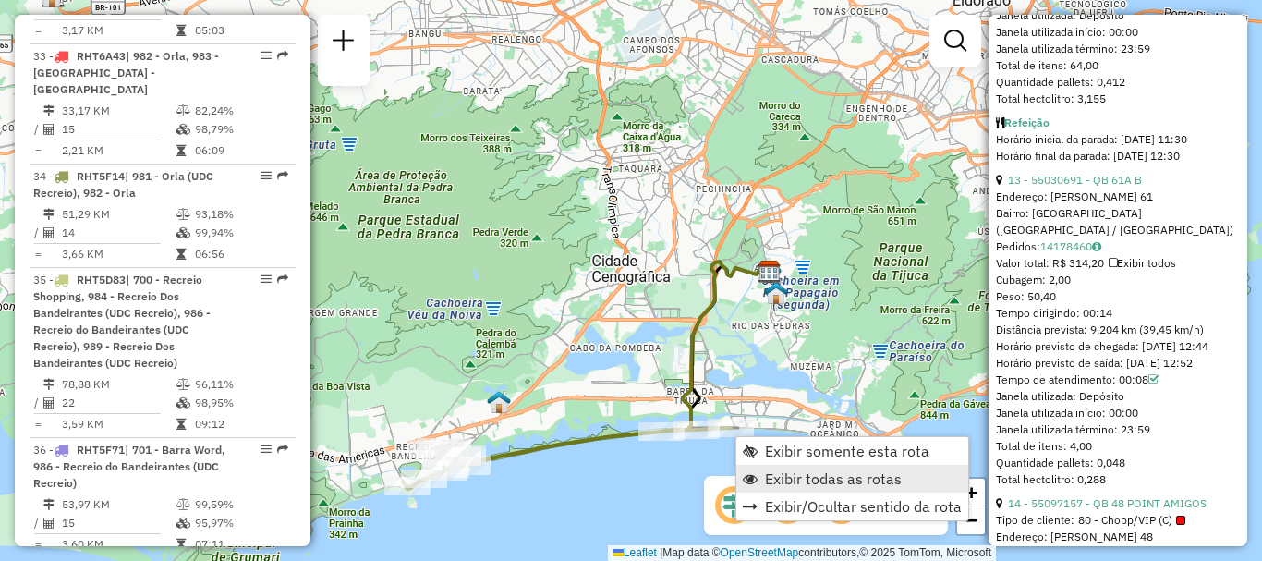
click at [780, 476] on span "Exibir todas as rotas" at bounding box center [833, 478] width 137 height 15
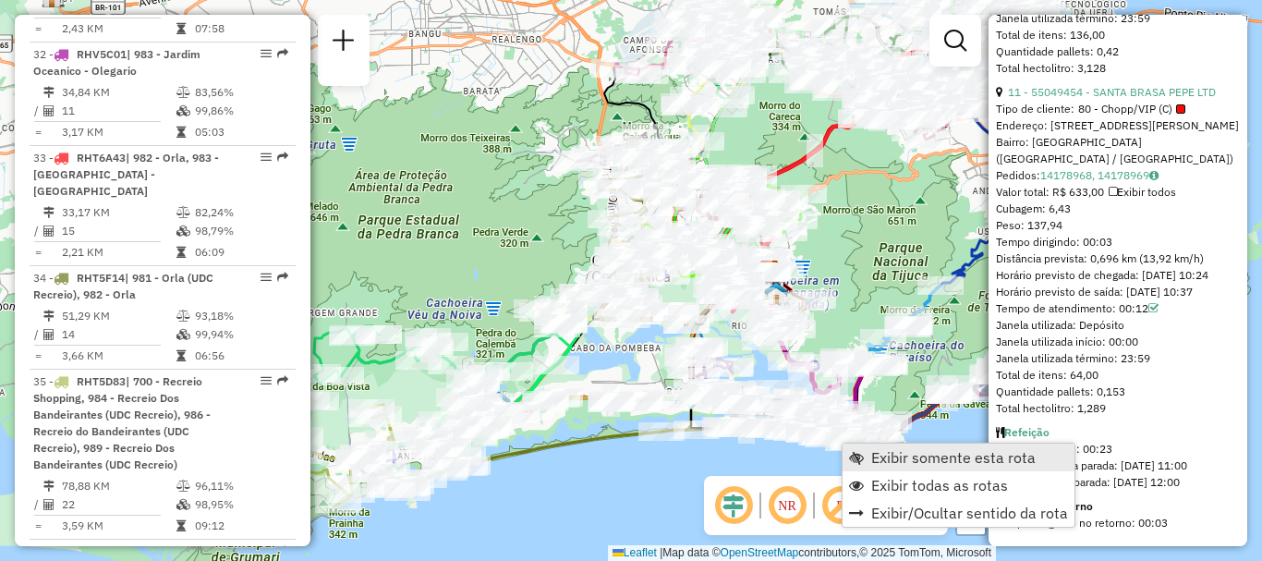
scroll to position [4014, 0]
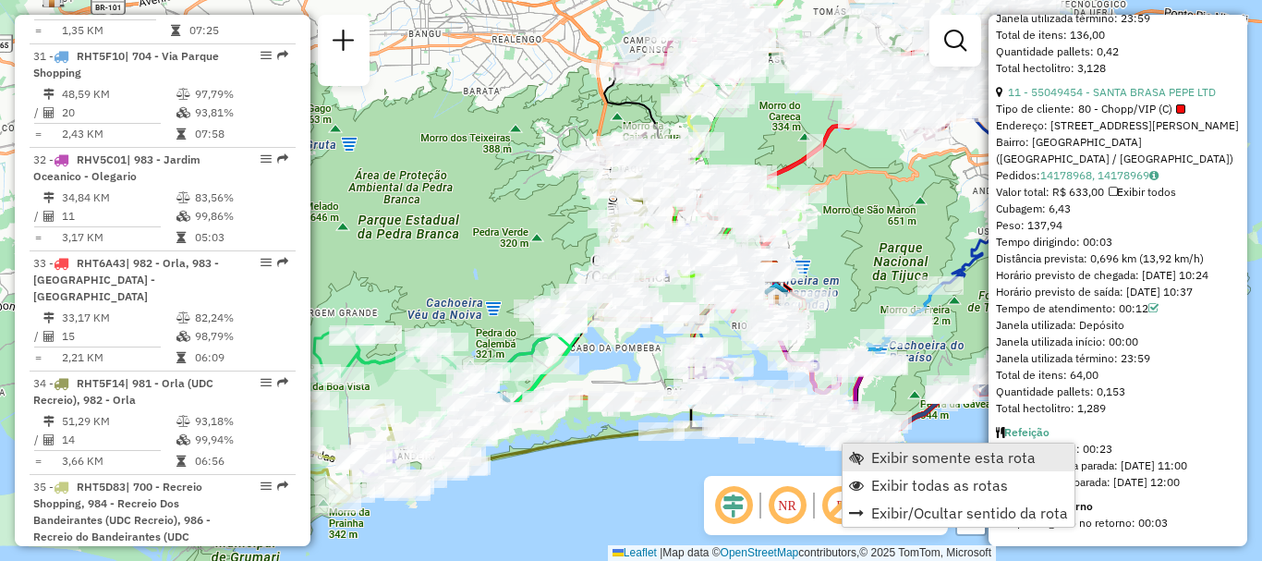
click at [867, 454] on link "Exibir somente esta rota" at bounding box center [958, 457] width 232 height 28
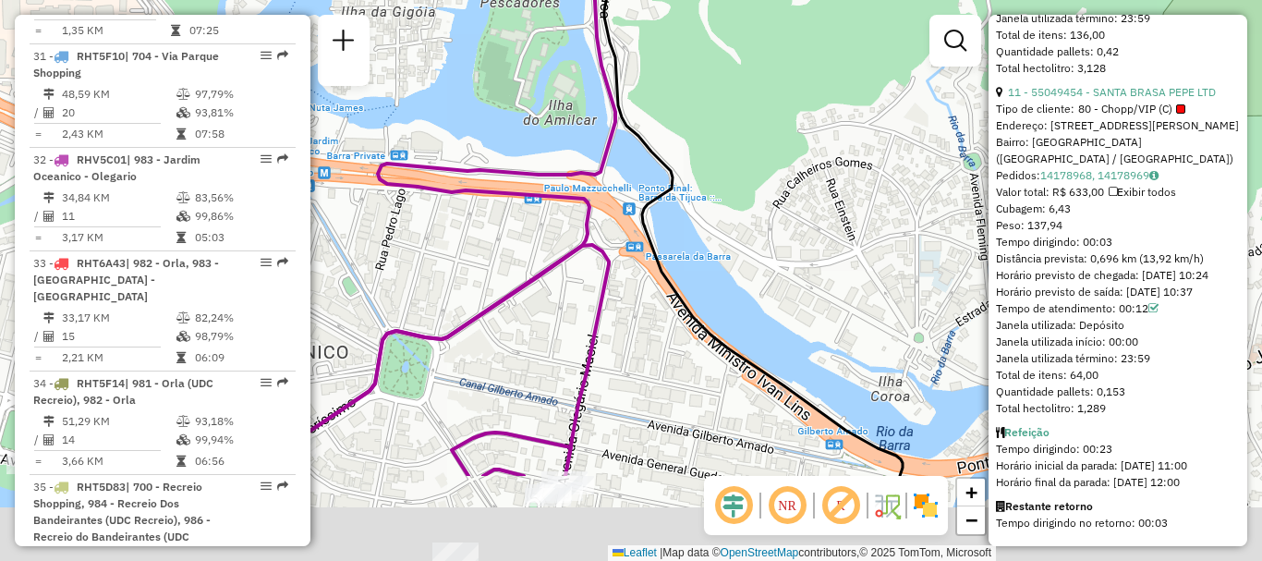
drag, startPoint x: 660, startPoint y: 451, endPoint x: 866, endPoint y: 211, distance: 316.3
click at [853, 276] on div "Janela de atendimento Grade de atendimento Capacidade Transportadoras Veículos …" at bounding box center [631, 280] width 1262 height 561
